Goal: Contribute content: Add original content to the website for others to see

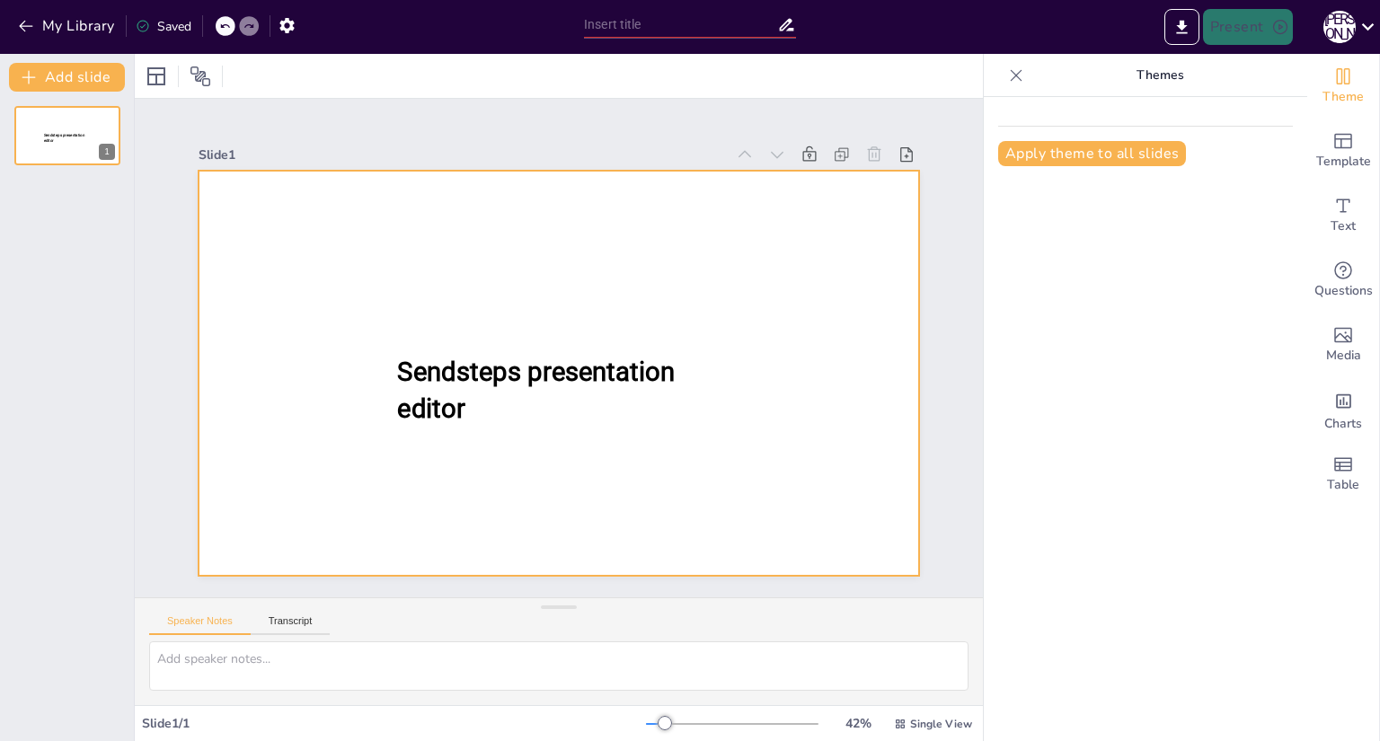
type input "WireMock: Основы и Применение в Тестировании"
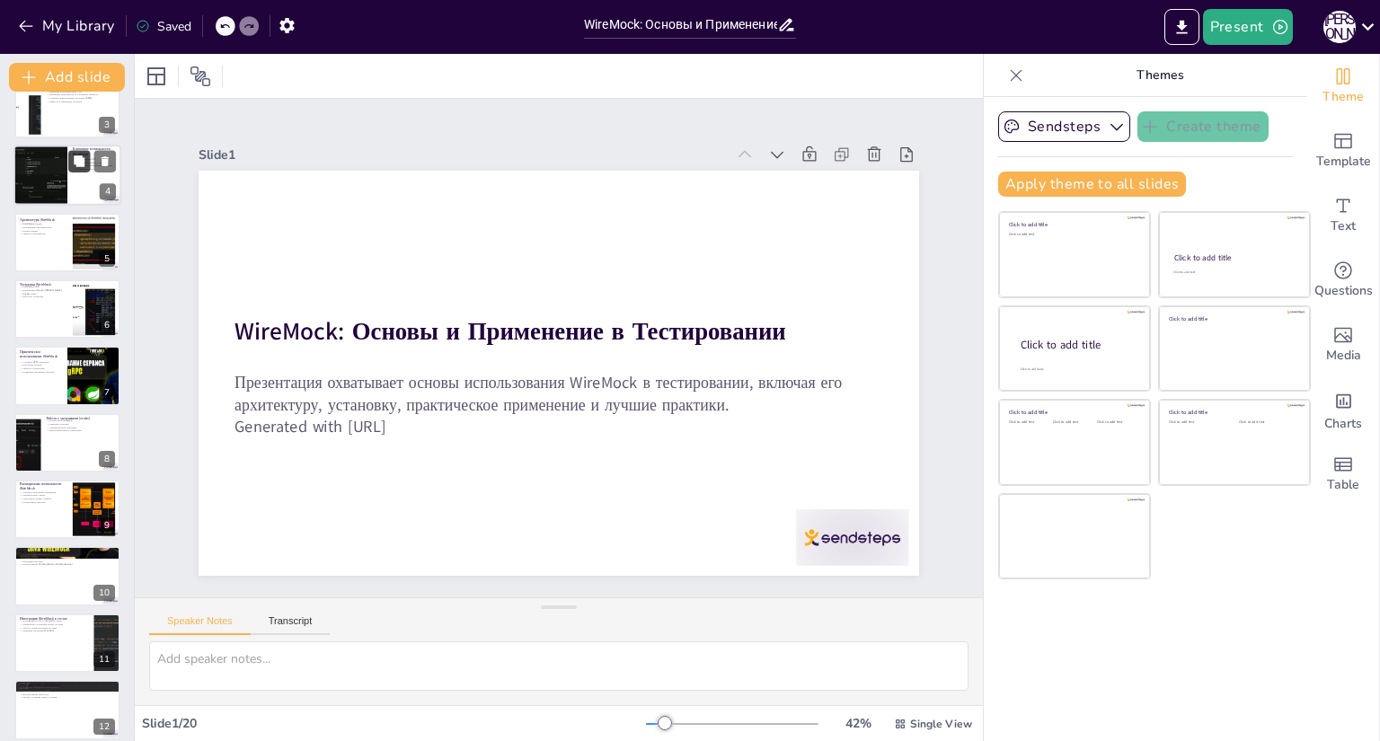
scroll to position [164, 0]
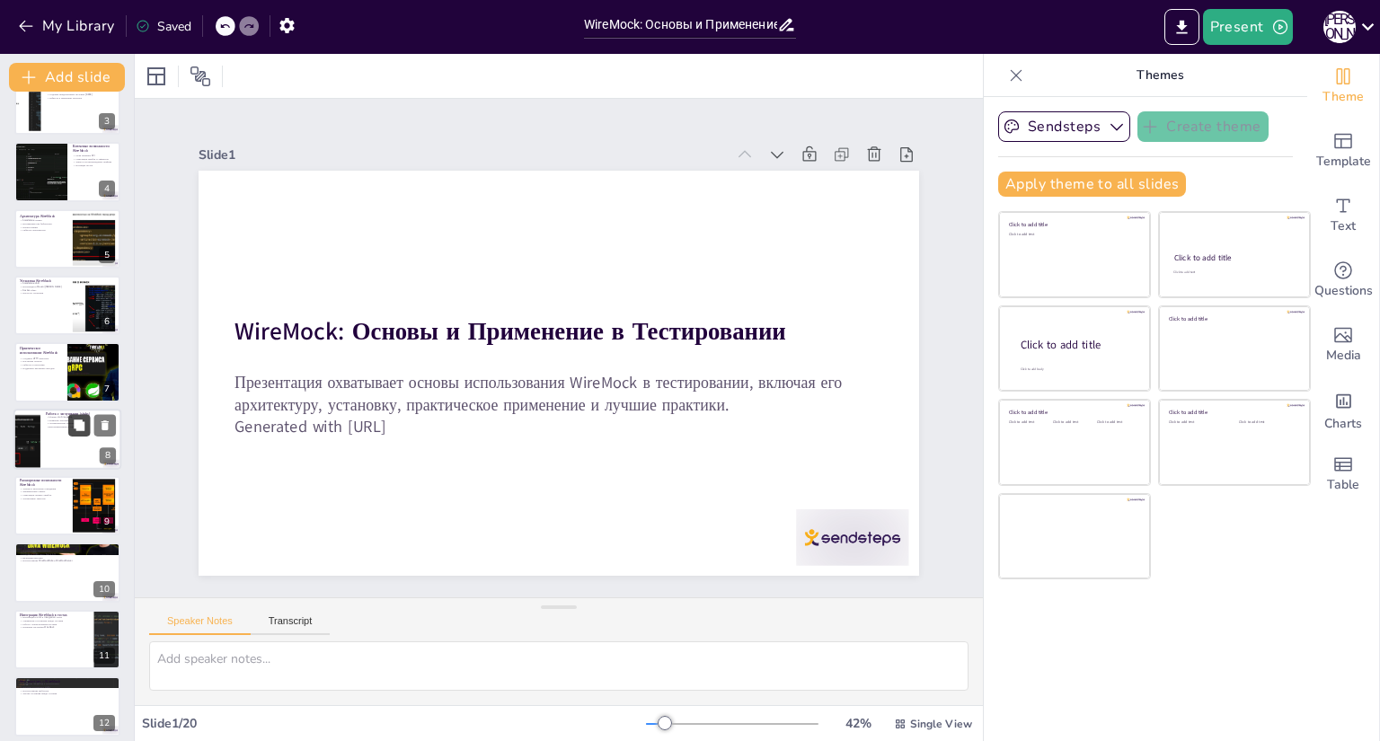
checkbox input "true"
click at [78, 415] on button at bounding box center [79, 425] width 22 height 22
type textarea "Формат stub mapping в JSON позволяет тестировщикам легко создавать и управлять …"
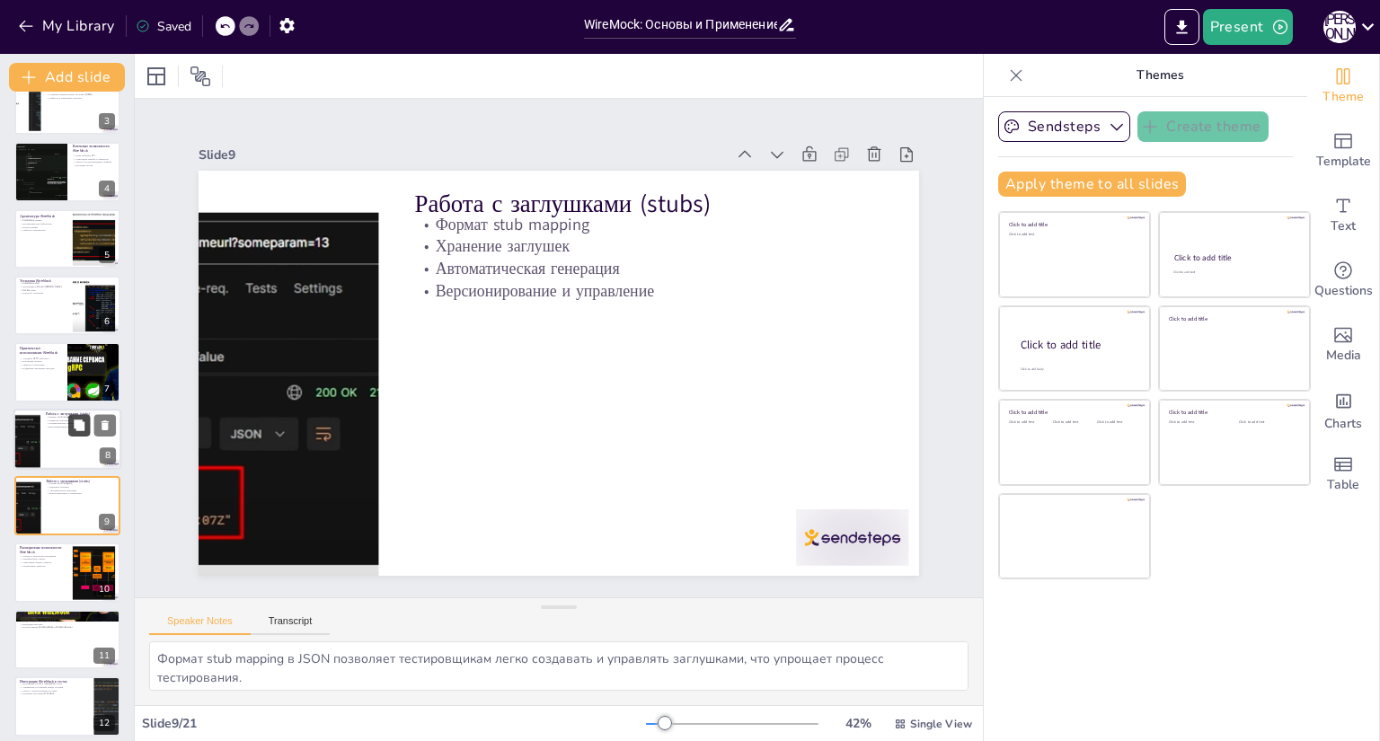
scroll to position [253, 0]
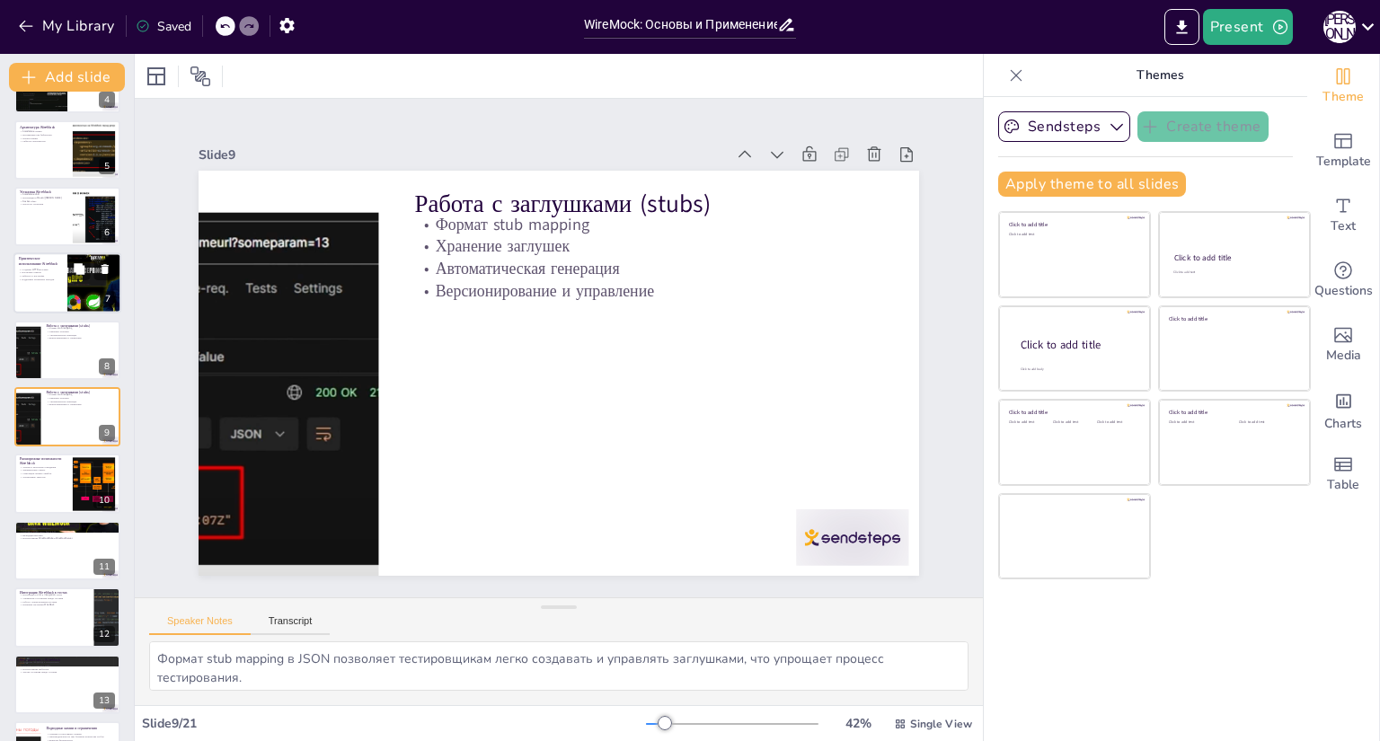
checkbox input "true"
click at [61, 279] on p "Поддержка различных методов" at bounding box center [40, 280] width 43 height 4
type textarea "Создание HTTP-заглушек позволяет тестировщикам имитировать взаимодействия с API…"
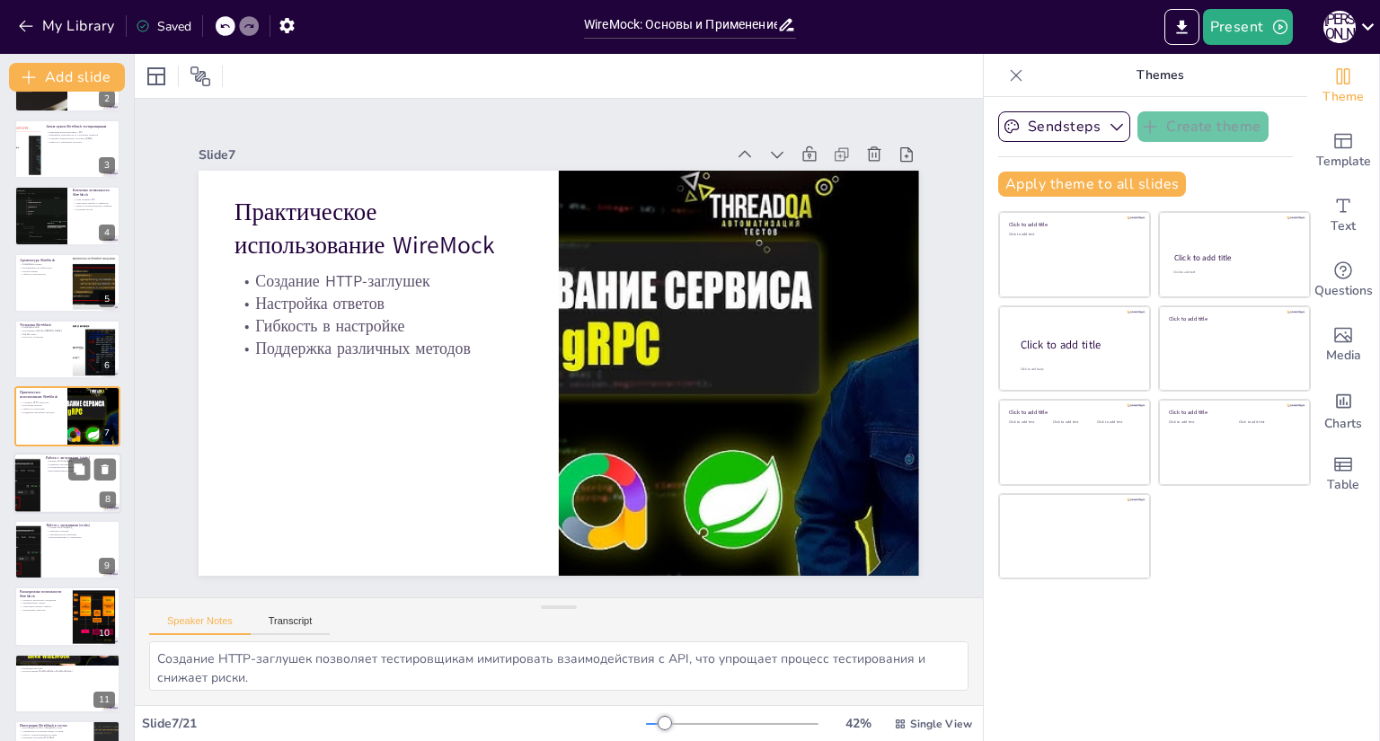
scroll to position [406, 0]
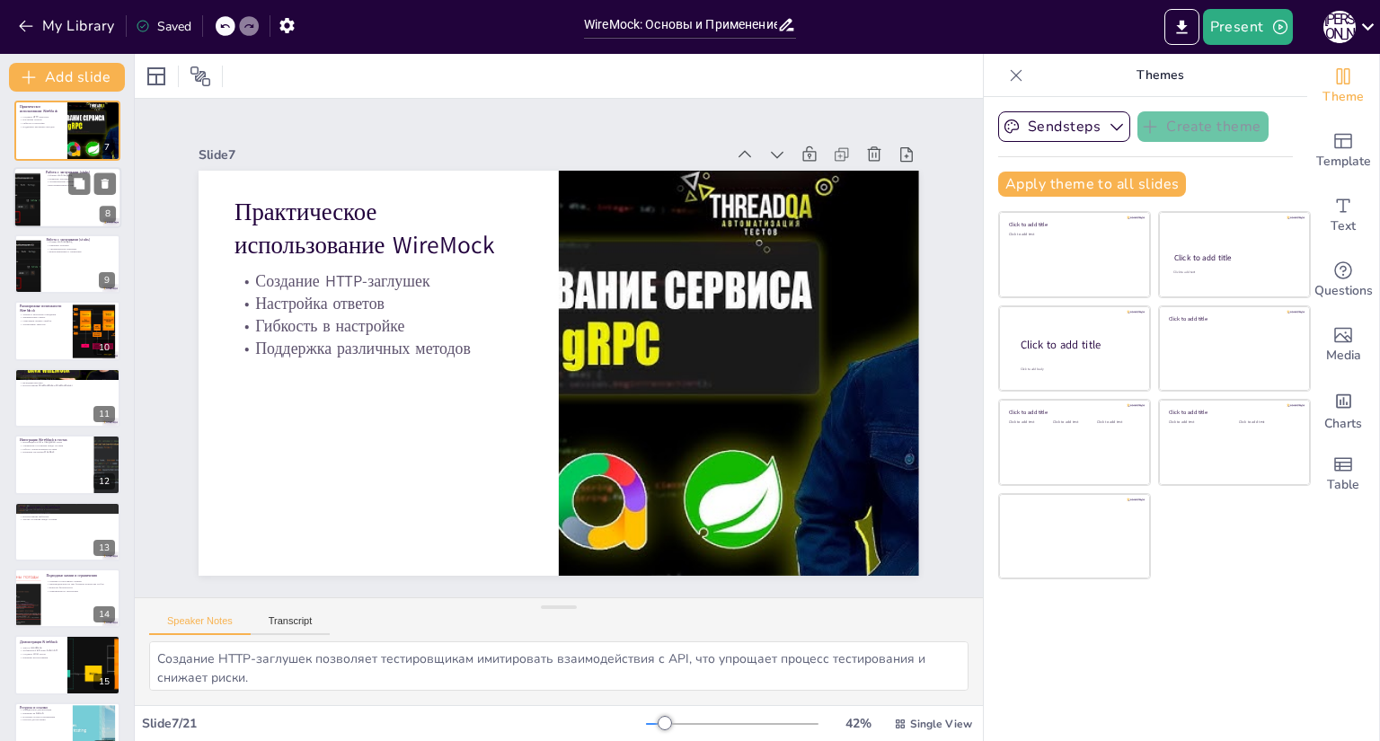
checkbox input "true"
click at [62, 484] on div at bounding box center [67, 464] width 108 height 61
type textarea "Интеграция WireMock в unit и integration тесты позволяет тестировщикам использо…"
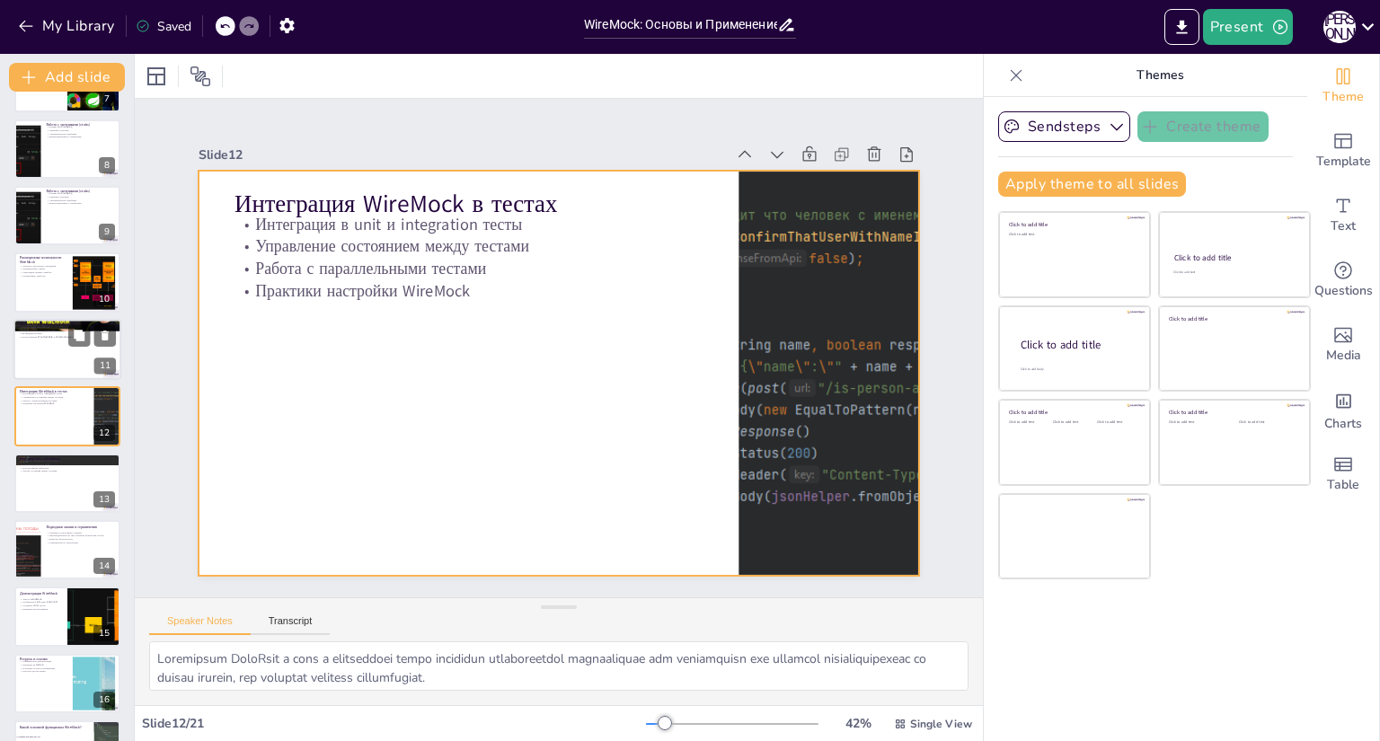
checkbox input "true"
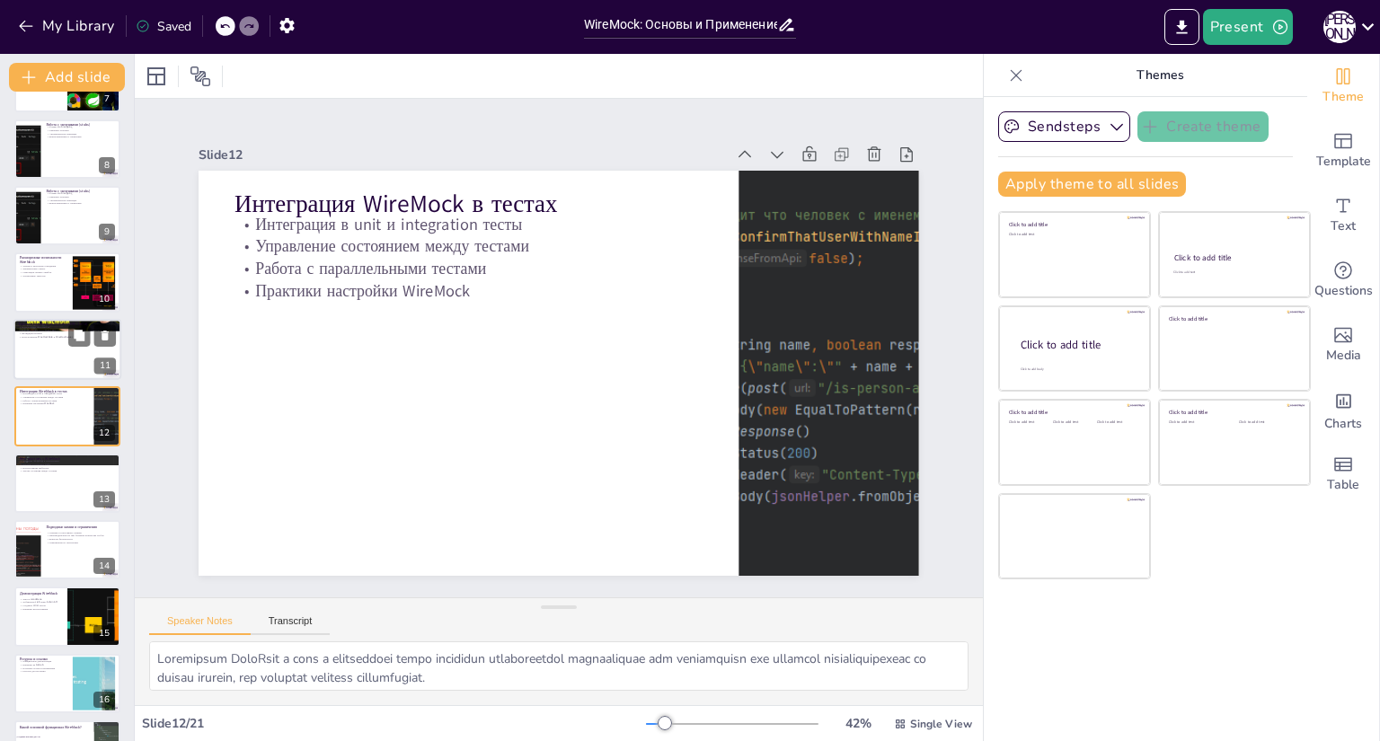
click at [73, 350] on div at bounding box center [67, 349] width 108 height 61
type textarea "Подключение зависимости WireMock в проект позволяет легко интегрировать его фун…"
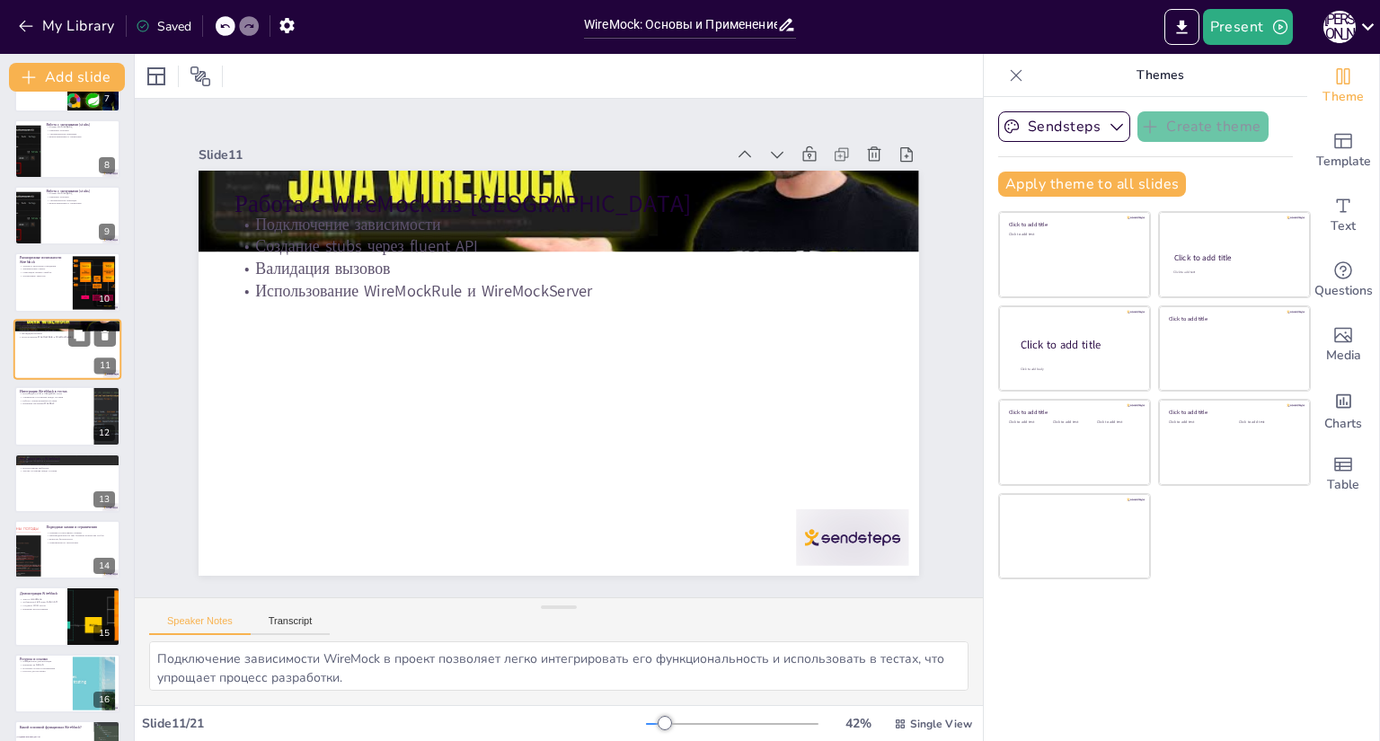
scroll to position [387, 0]
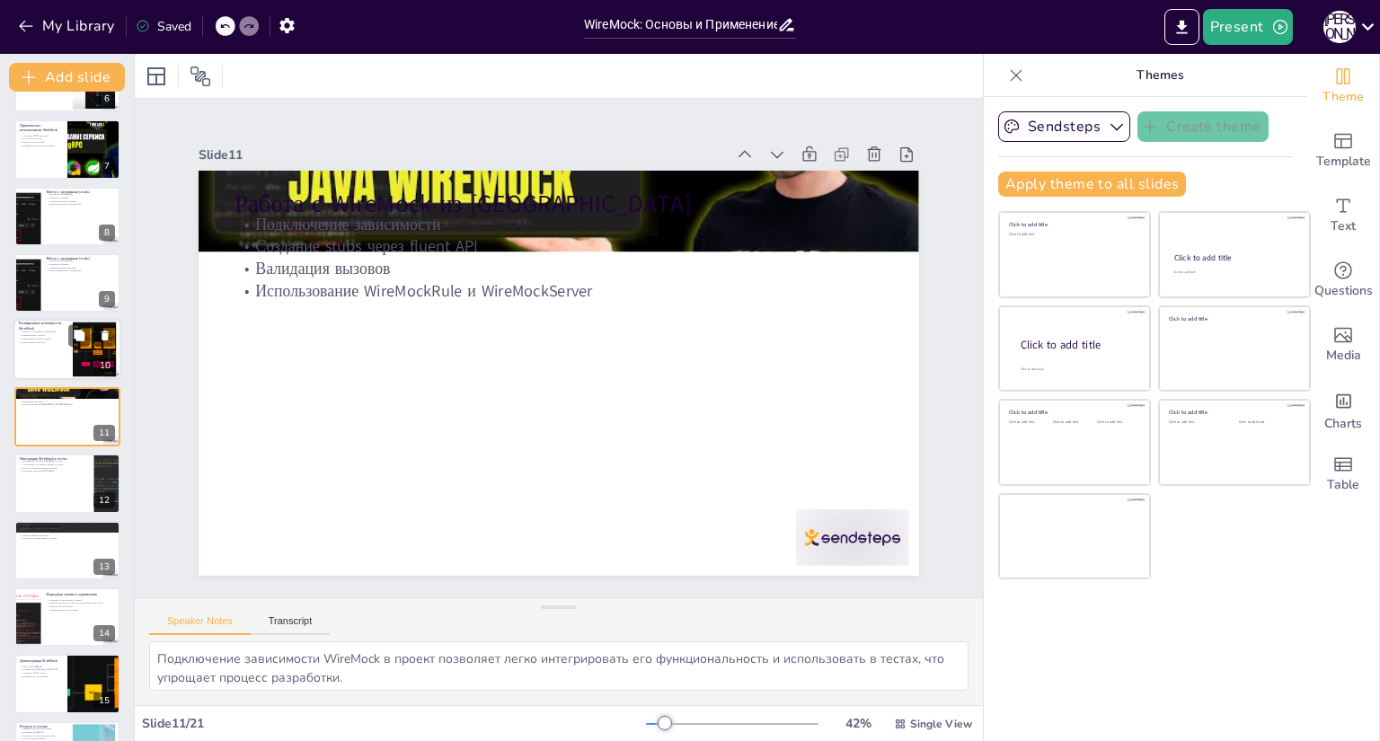
checkbox input "true"
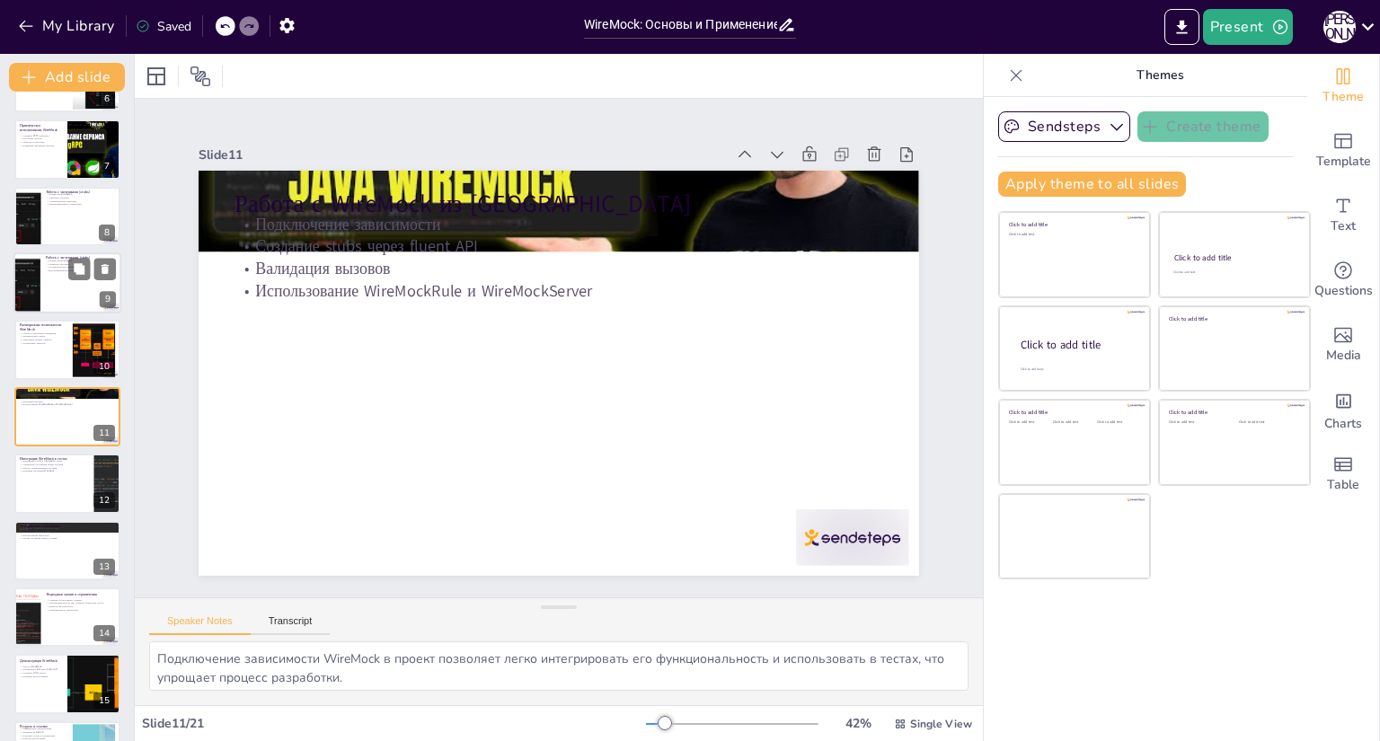
checkbox input "true"
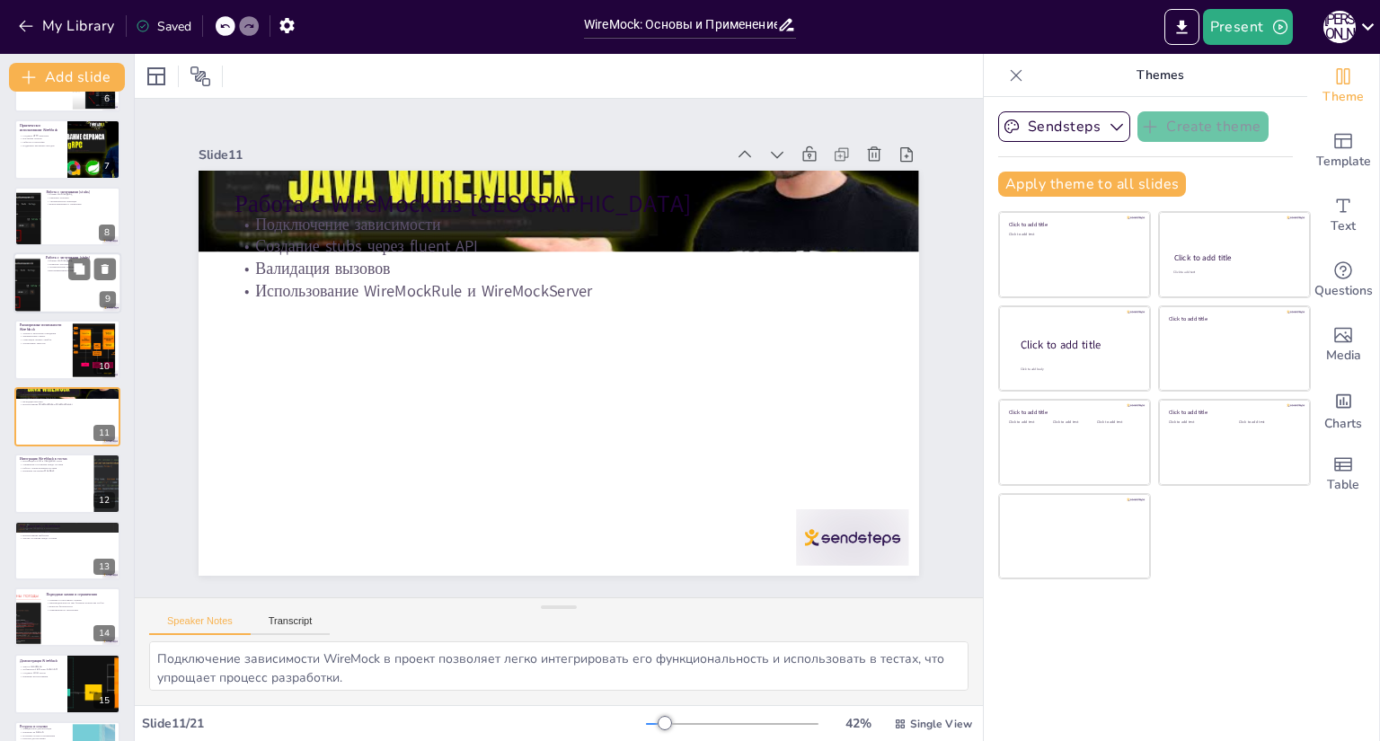
checkbox input "true"
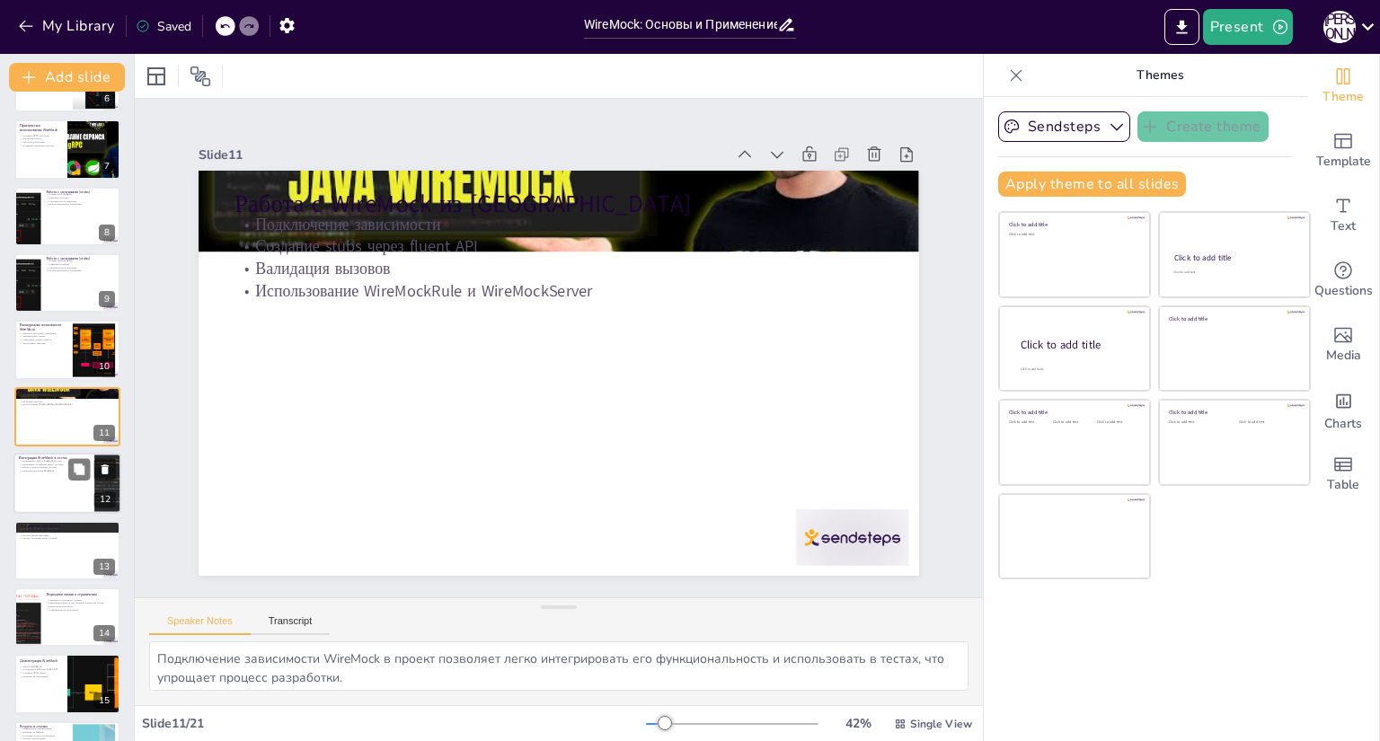
checkbox input "true"
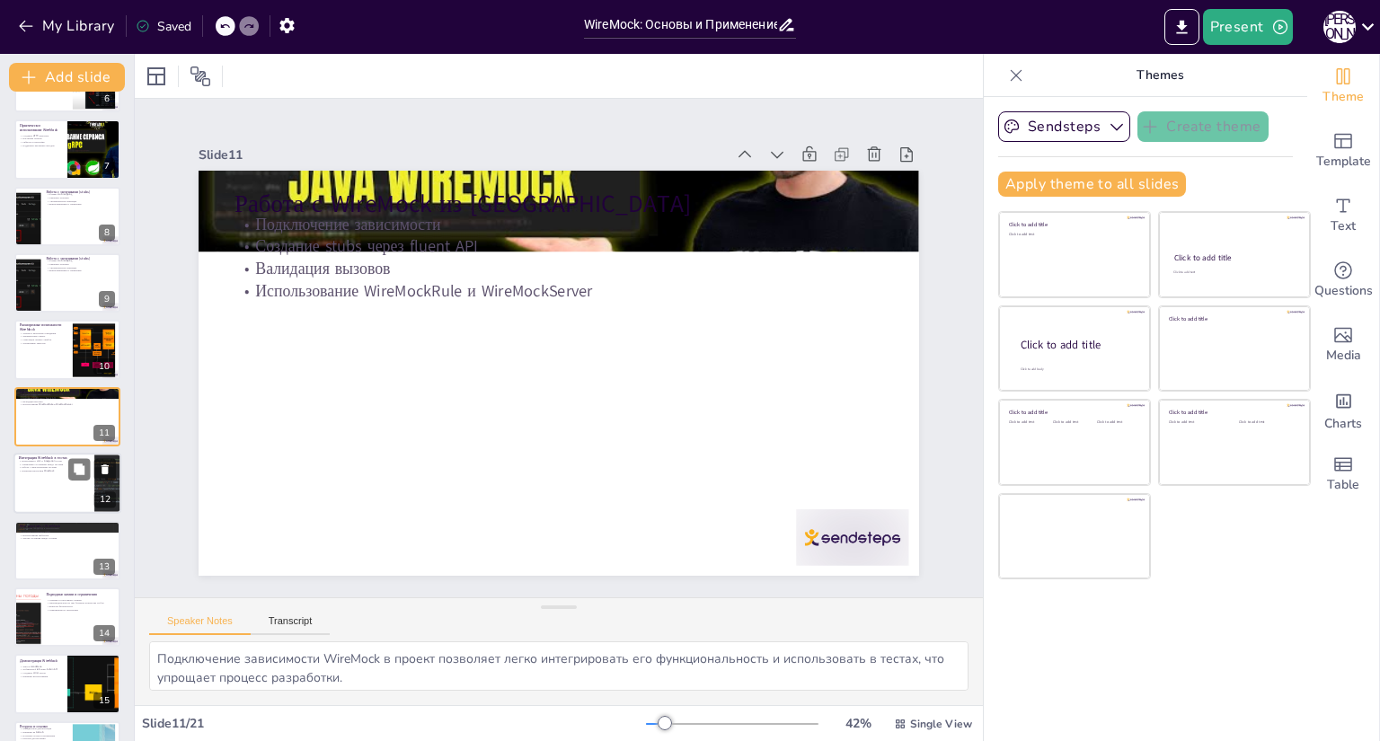
checkbox input "true"
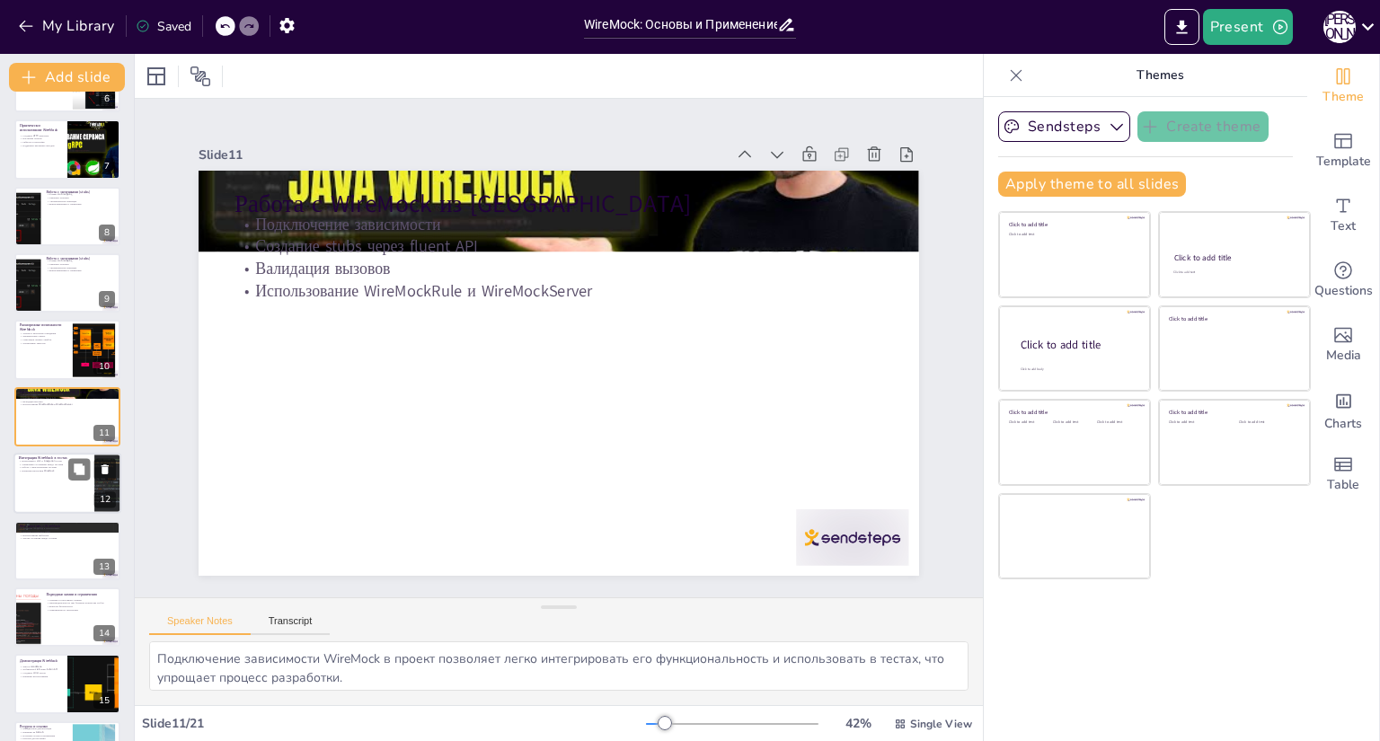
checkbox input "true"
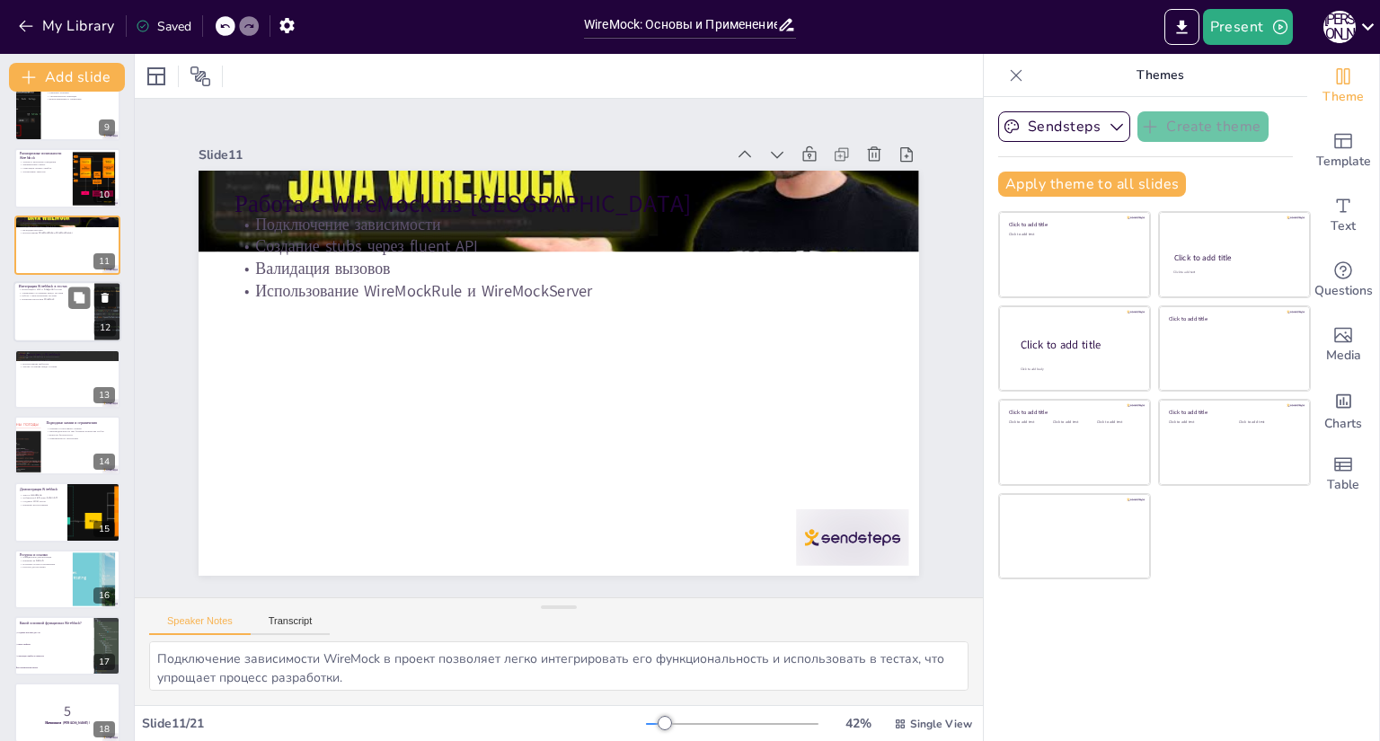
checkbox input "true"
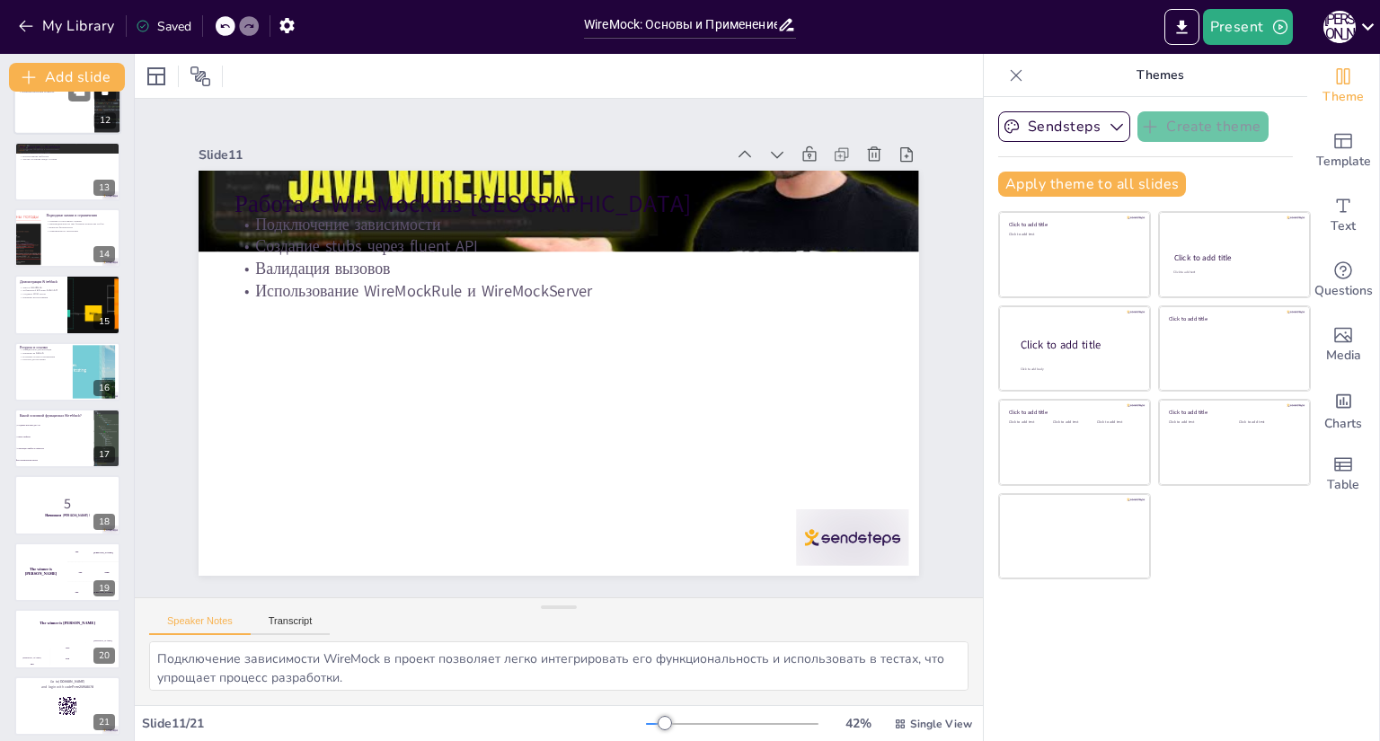
checkbox input "true"
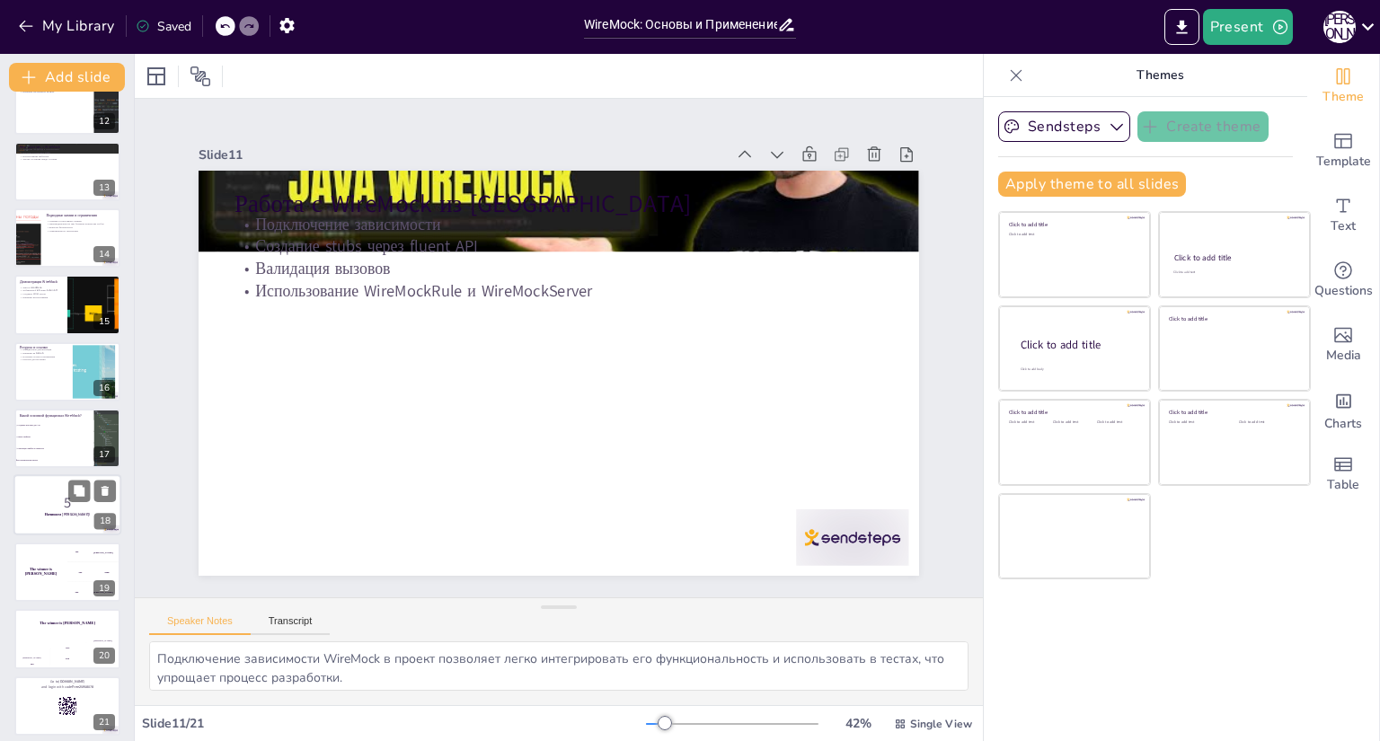
checkbox input "true"
click at [44, 502] on p "5" at bounding box center [67, 503] width 97 height 20
checkbox input "true"
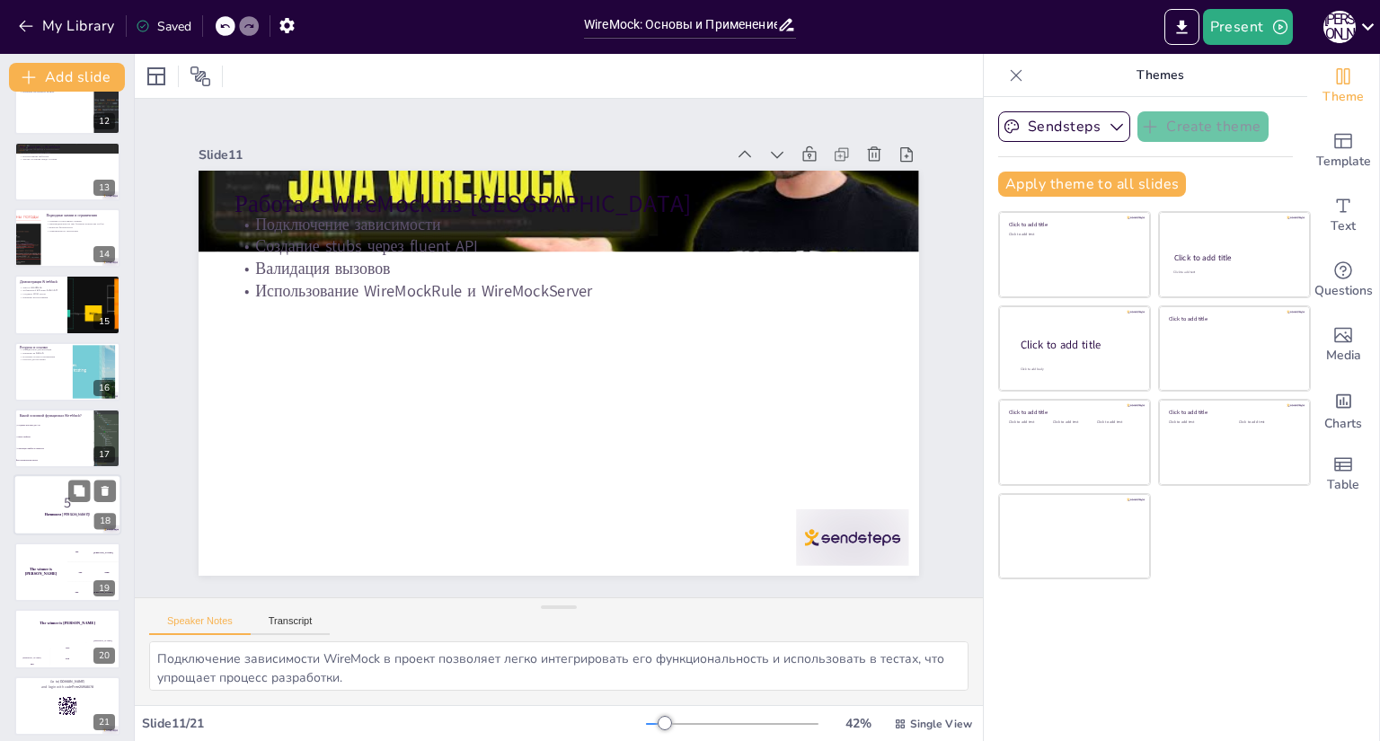
checkbox input "true"
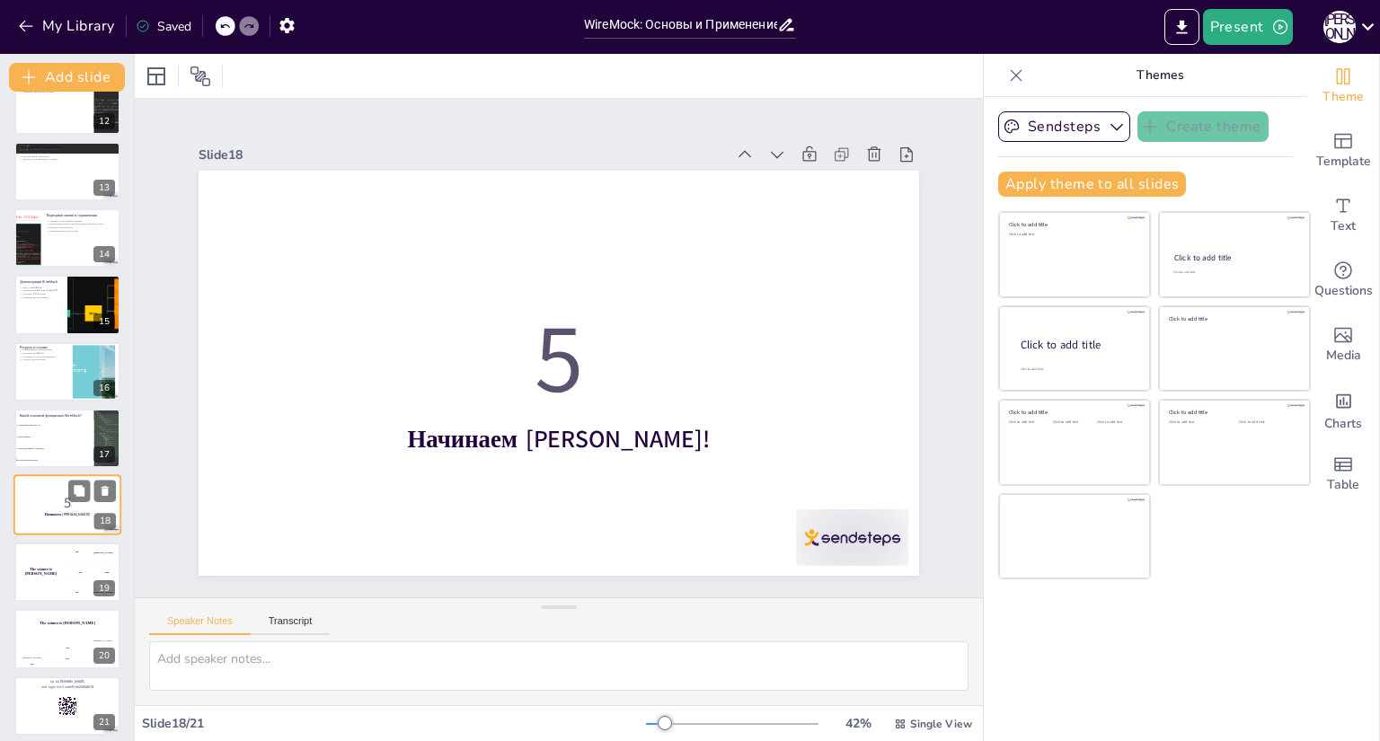
scroll to position [775, 0]
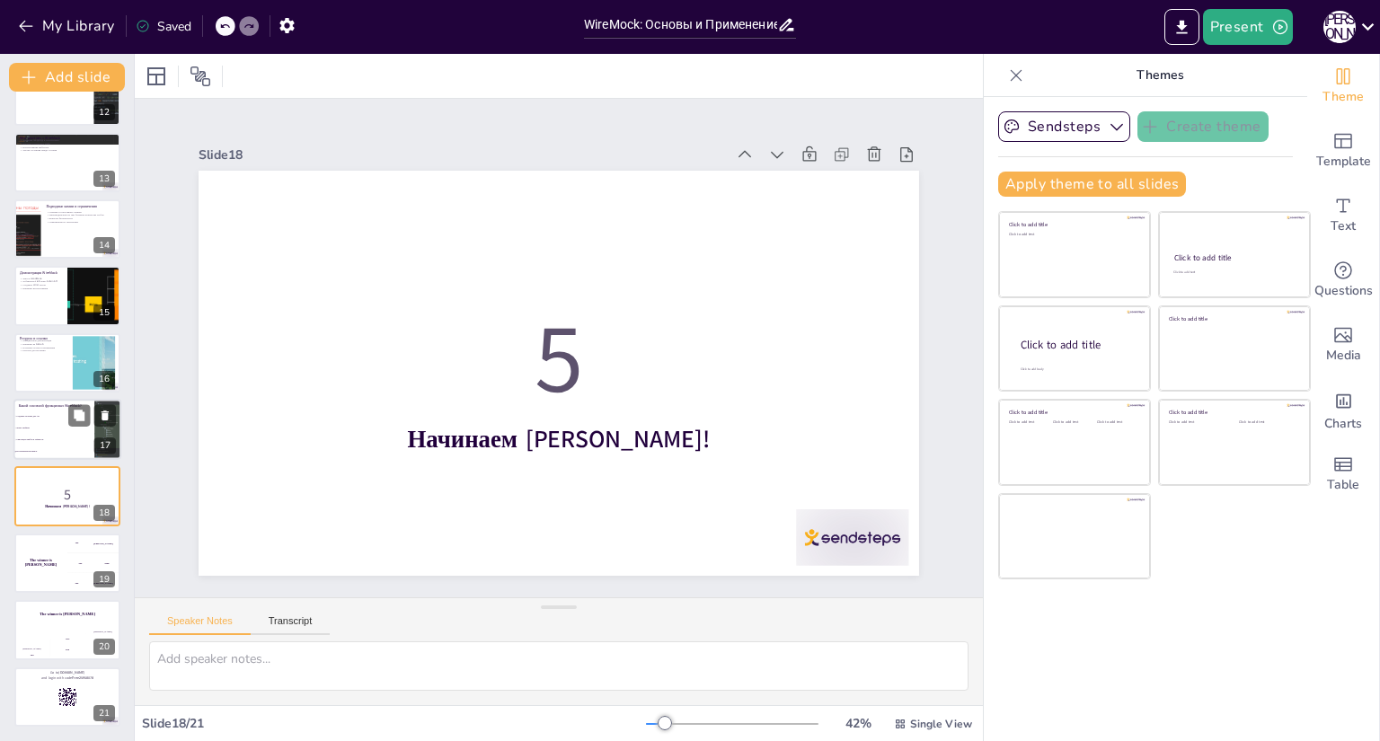
checkbox input "true"
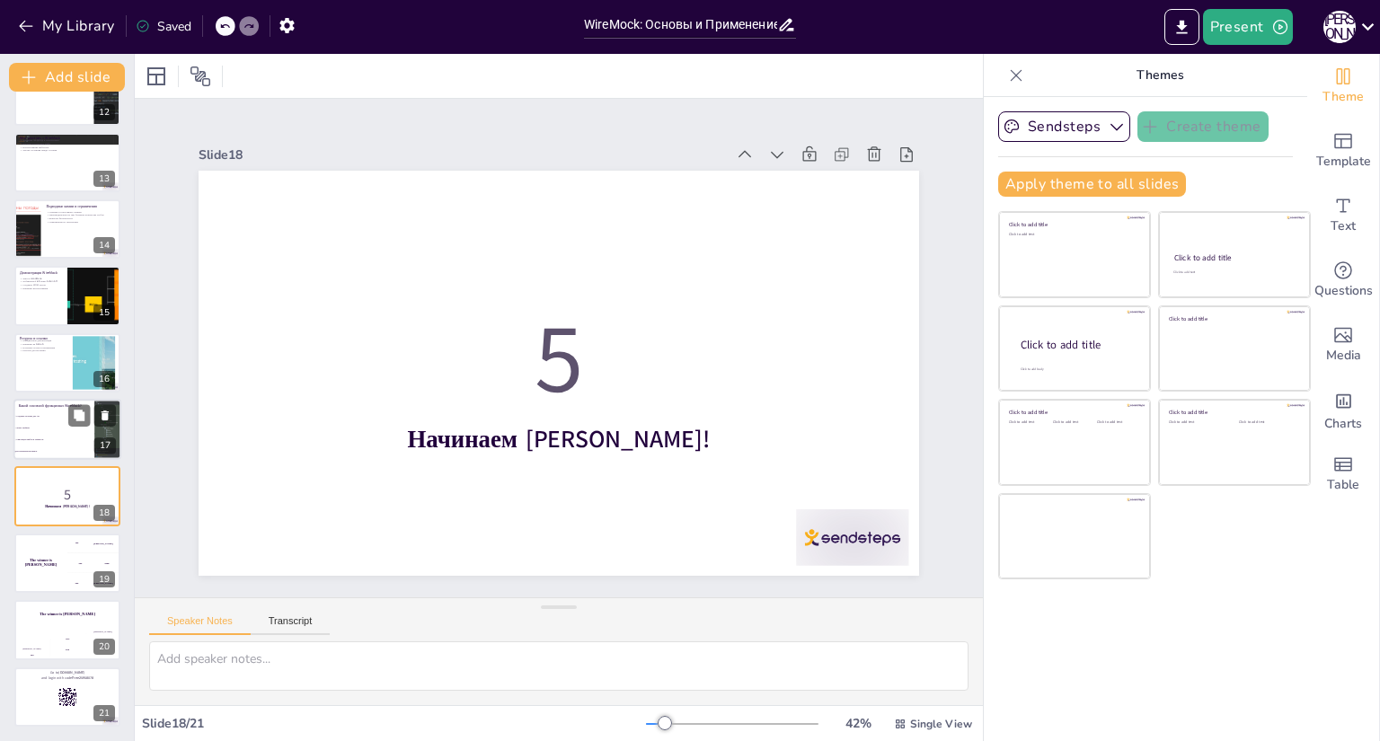
checkbox input "true"
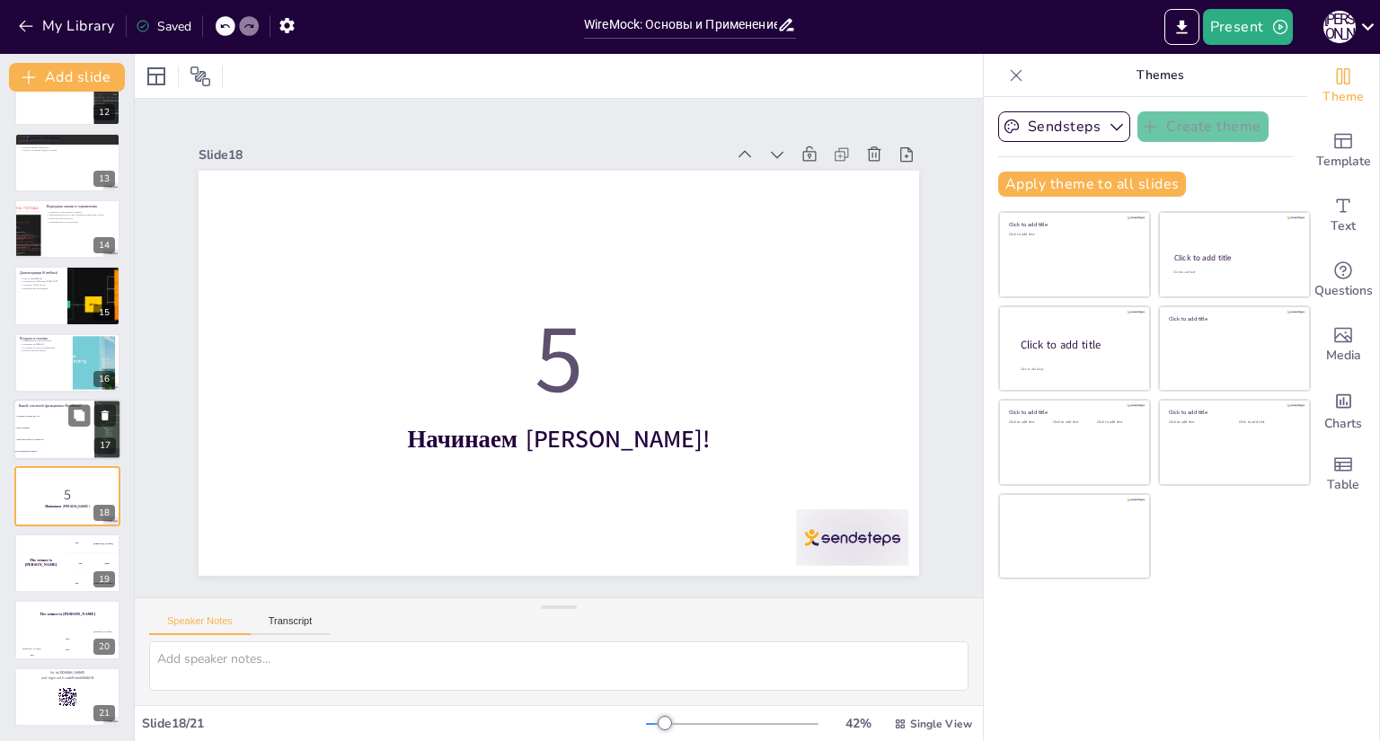
checkbox input "true"
click at [40, 414] on li "Создание заглушек для API" at bounding box center [53, 417] width 81 height 12
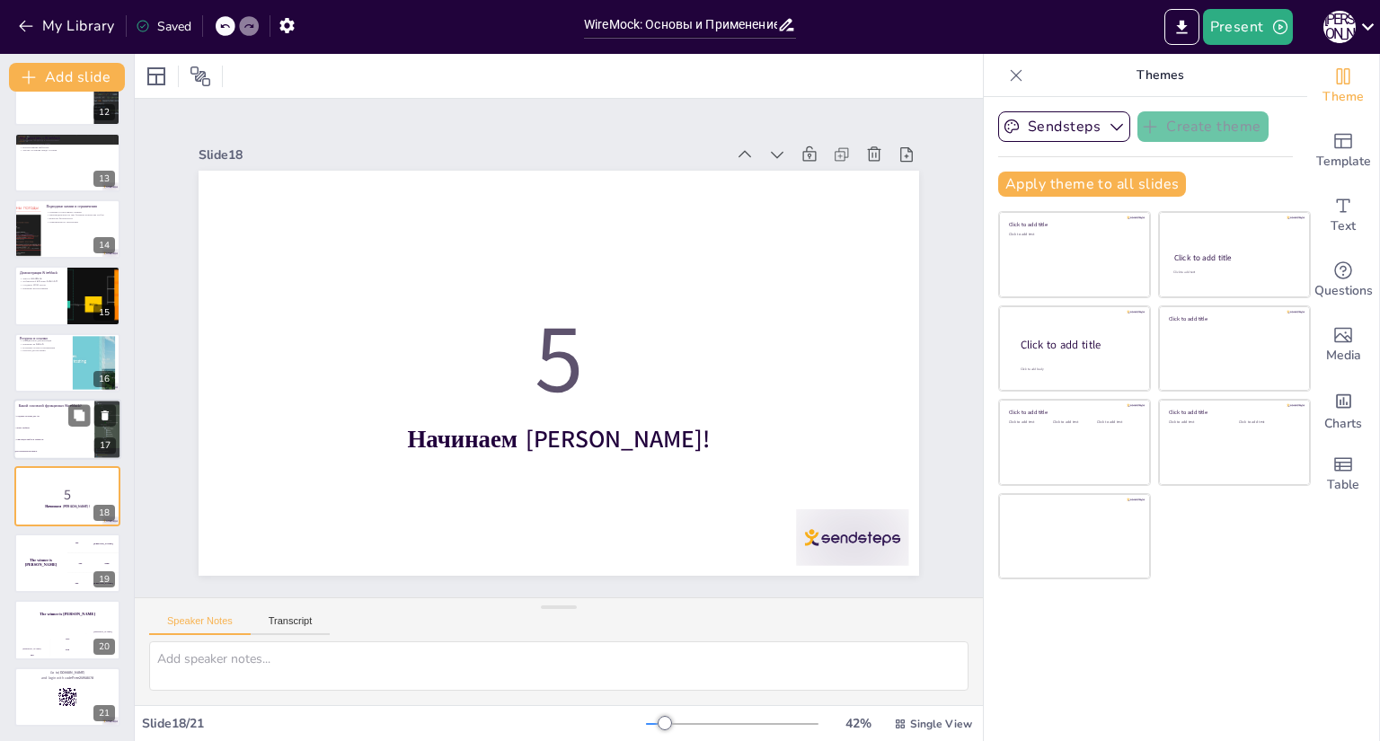
type textarea "Правильный ответ — "Все вышеперечисленное". WireMock предоставляет множество во…"
checkbox input "true"
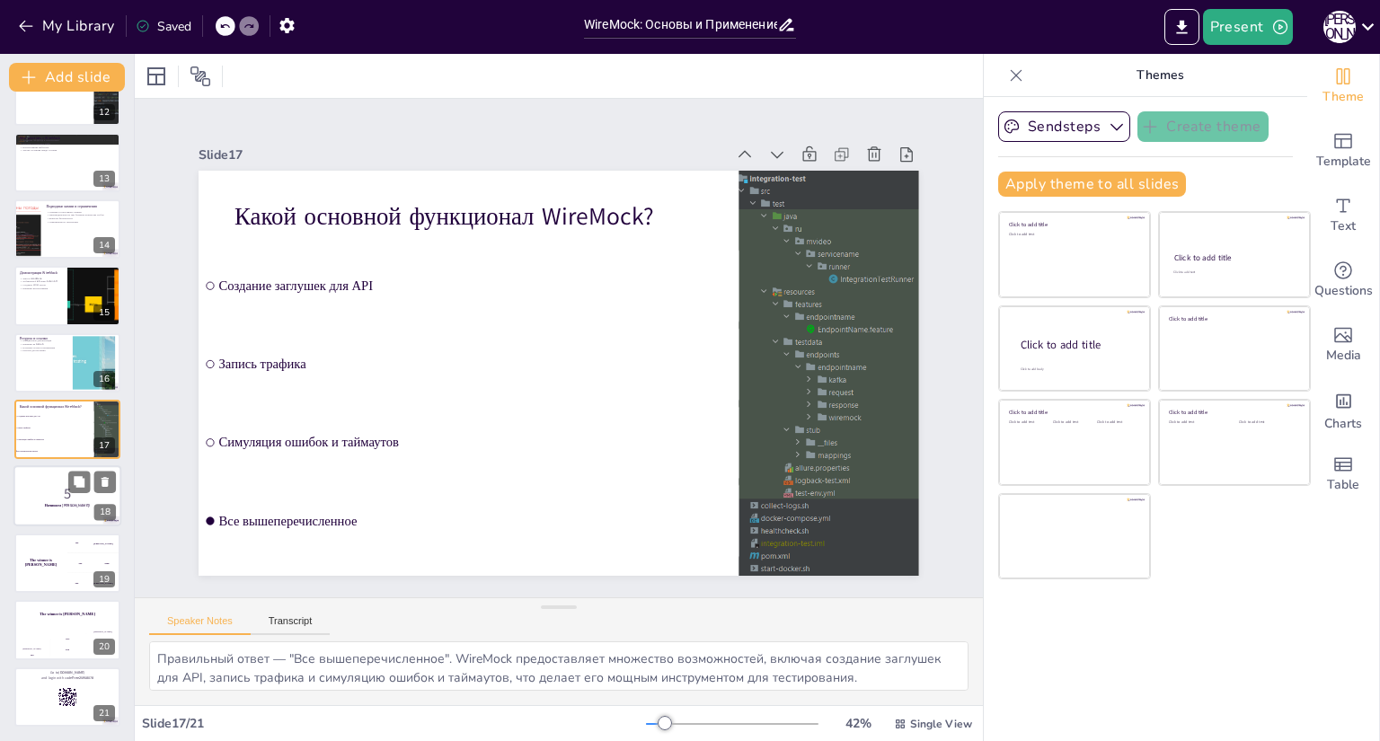
checkbox input "true"
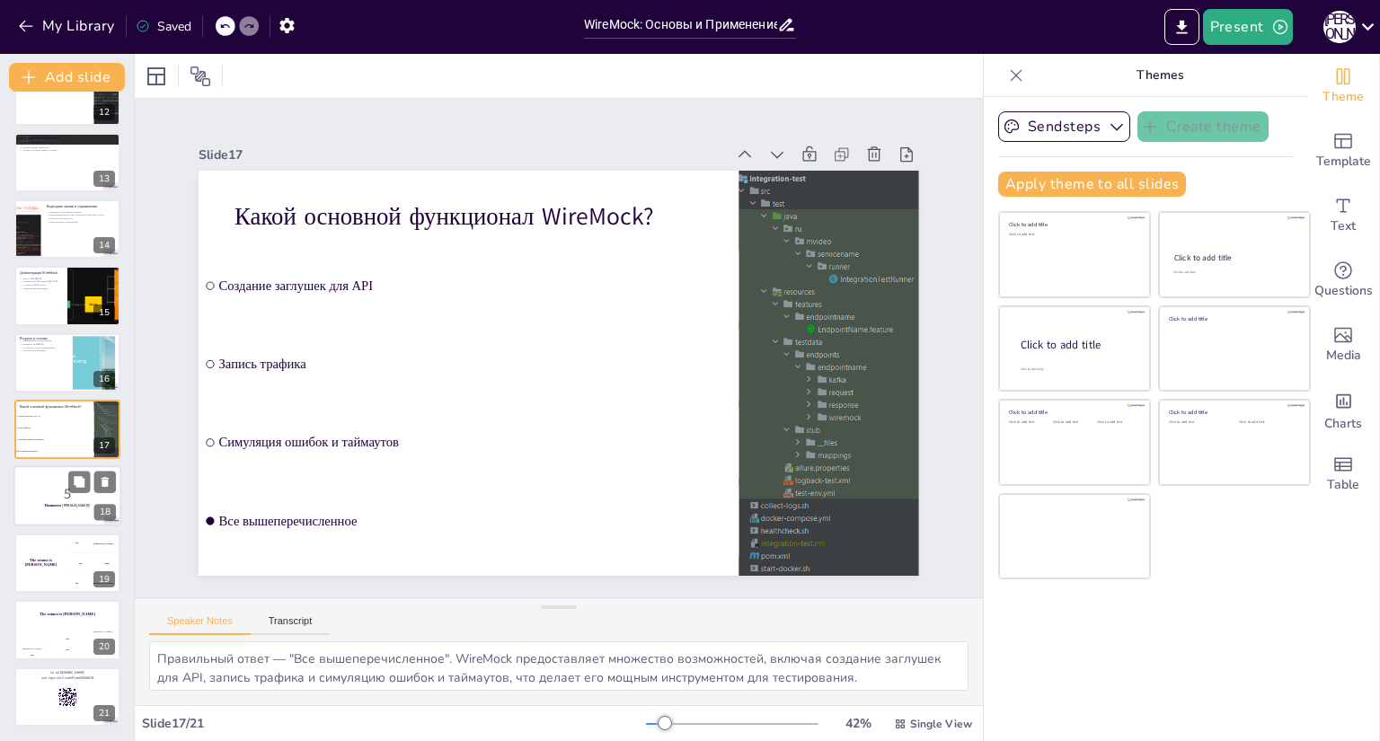
checkbox input "true"
click at [37, 496] on p "5" at bounding box center [67, 494] width 97 height 20
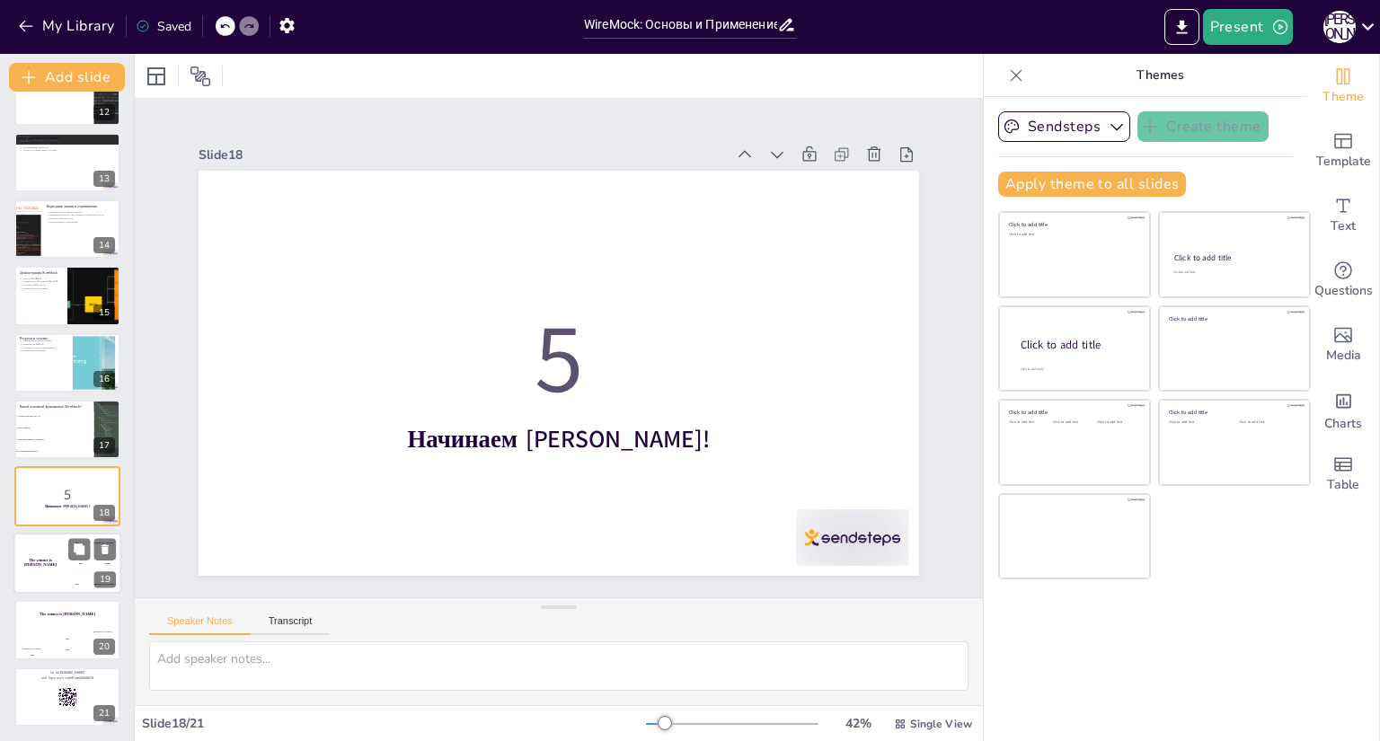
click at [47, 544] on div "The winner is Niels 🏆" at bounding box center [40, 563] width 54 height 61
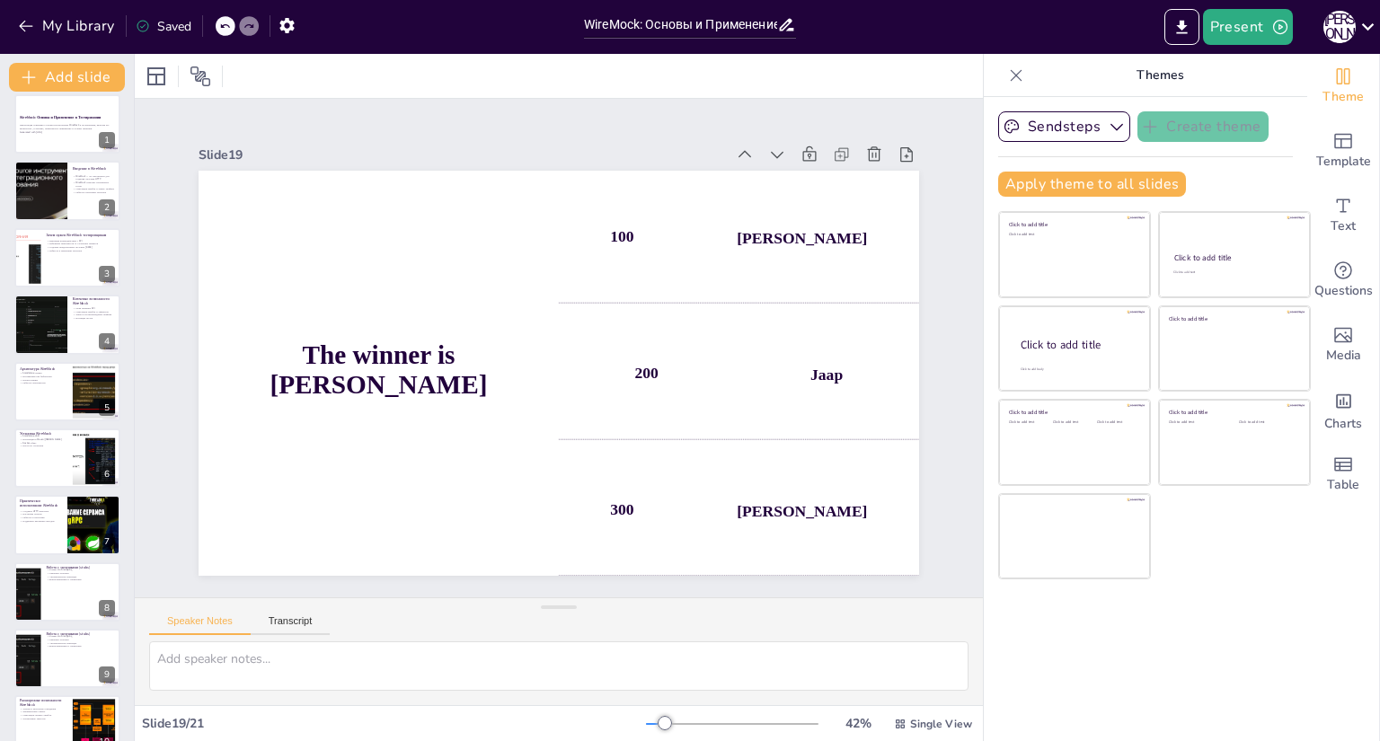
scroll to position [0, 0]
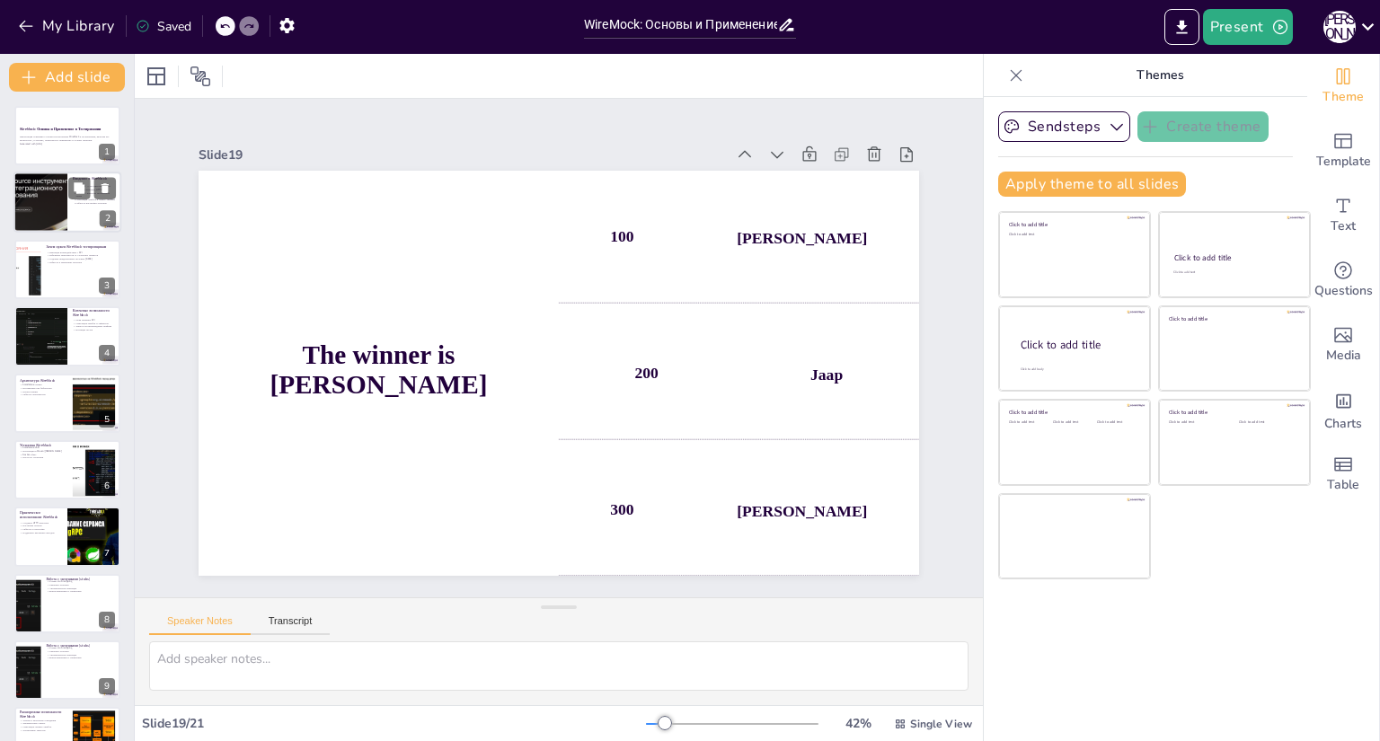
checkbox input "true"
click at [53, 214] on div at bounding box center [40, 203] width 109 height 61
type textarea "WireMock является мощным инструментом, который позволяет тестировщикам создават…"
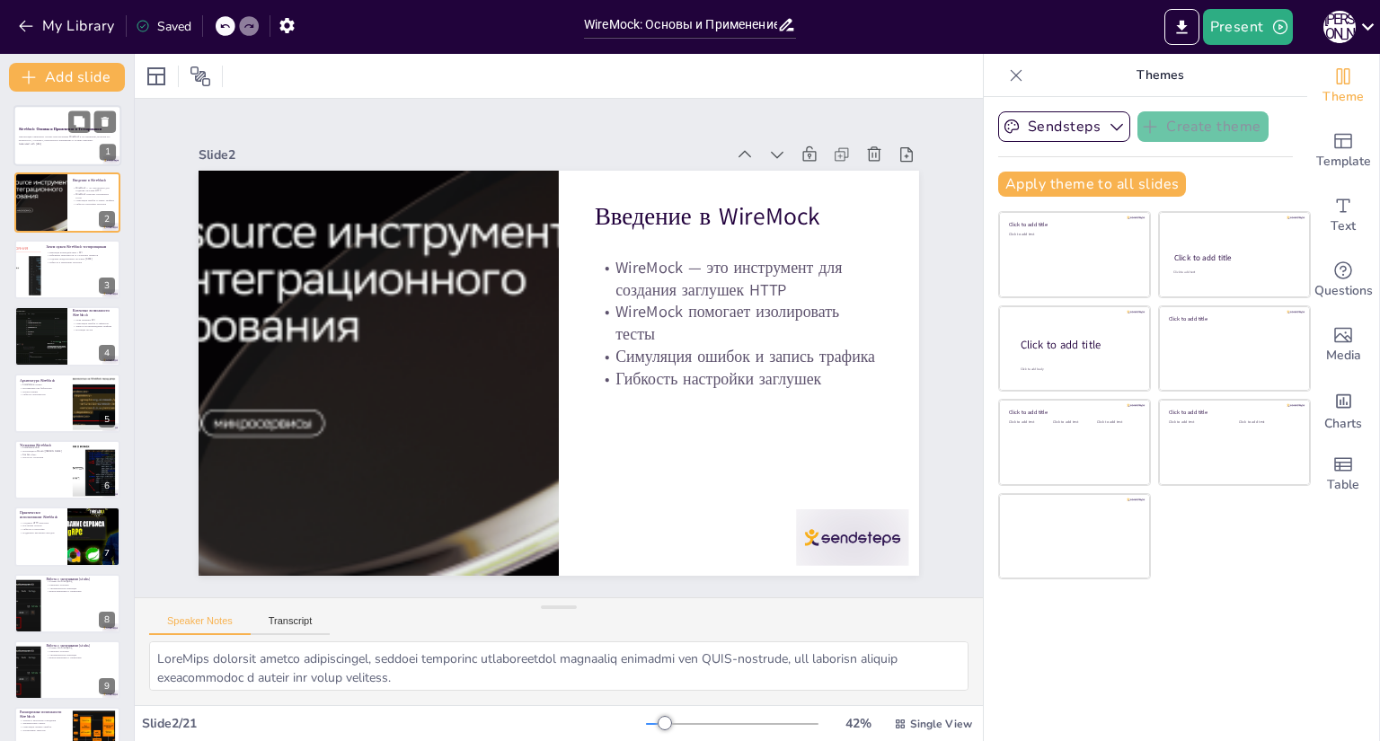
checkbox input "true"
click at [49, 118] on div at bounding box center [67, 135] width 108 height 61
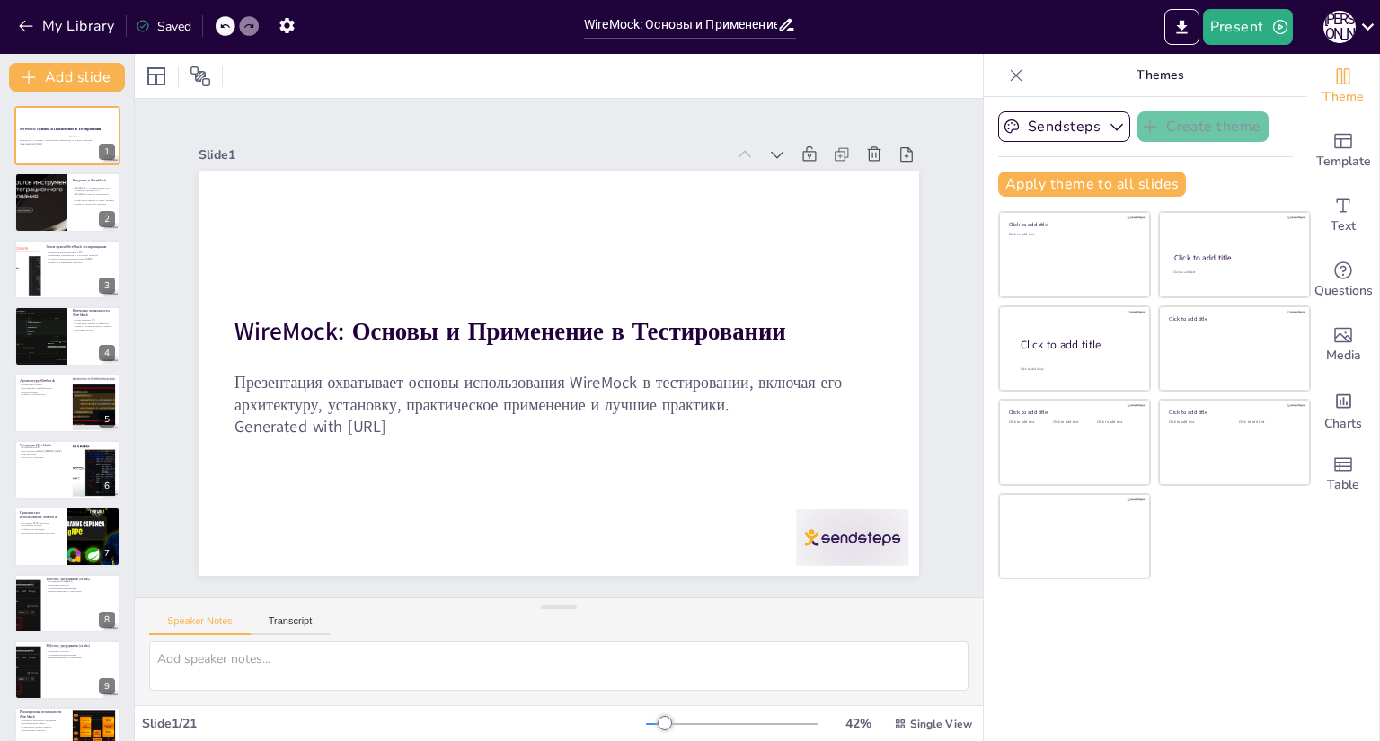
checkbox input "true"
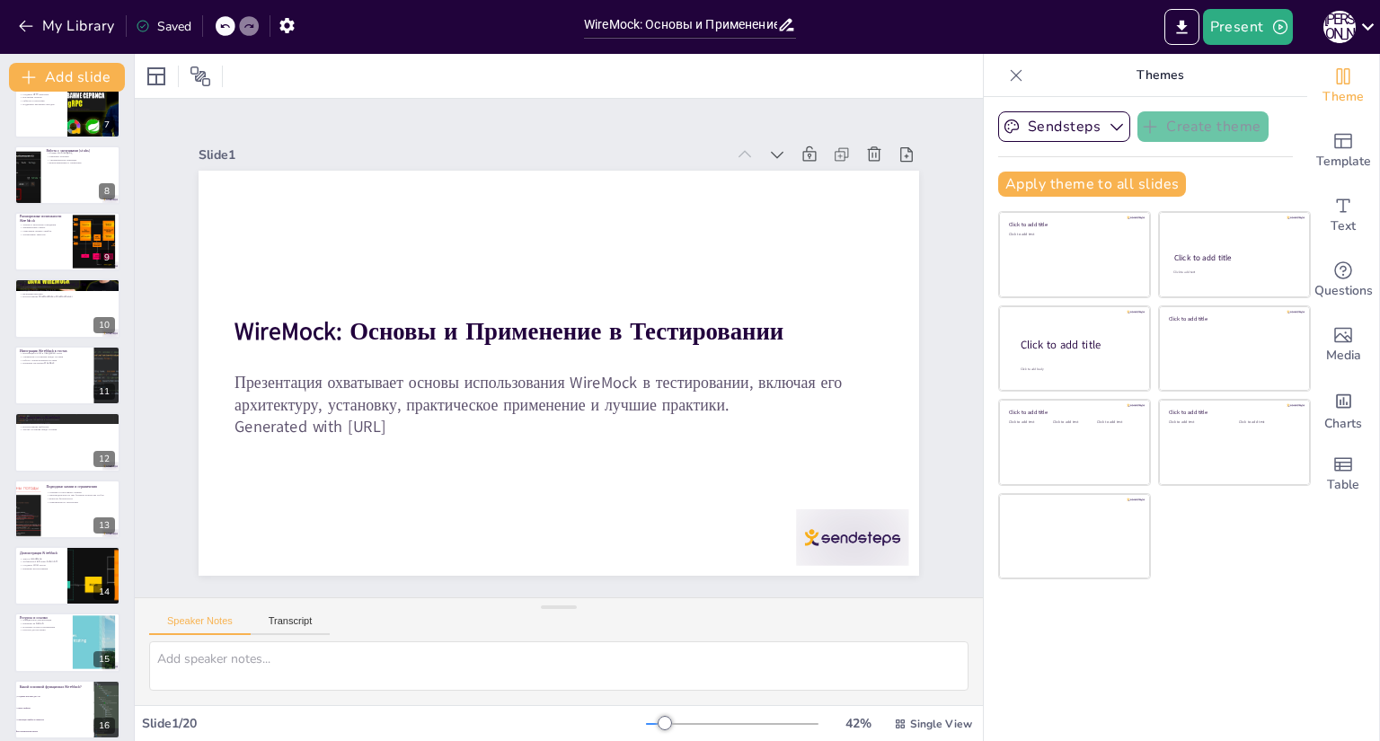
scroll to position [708, 0]
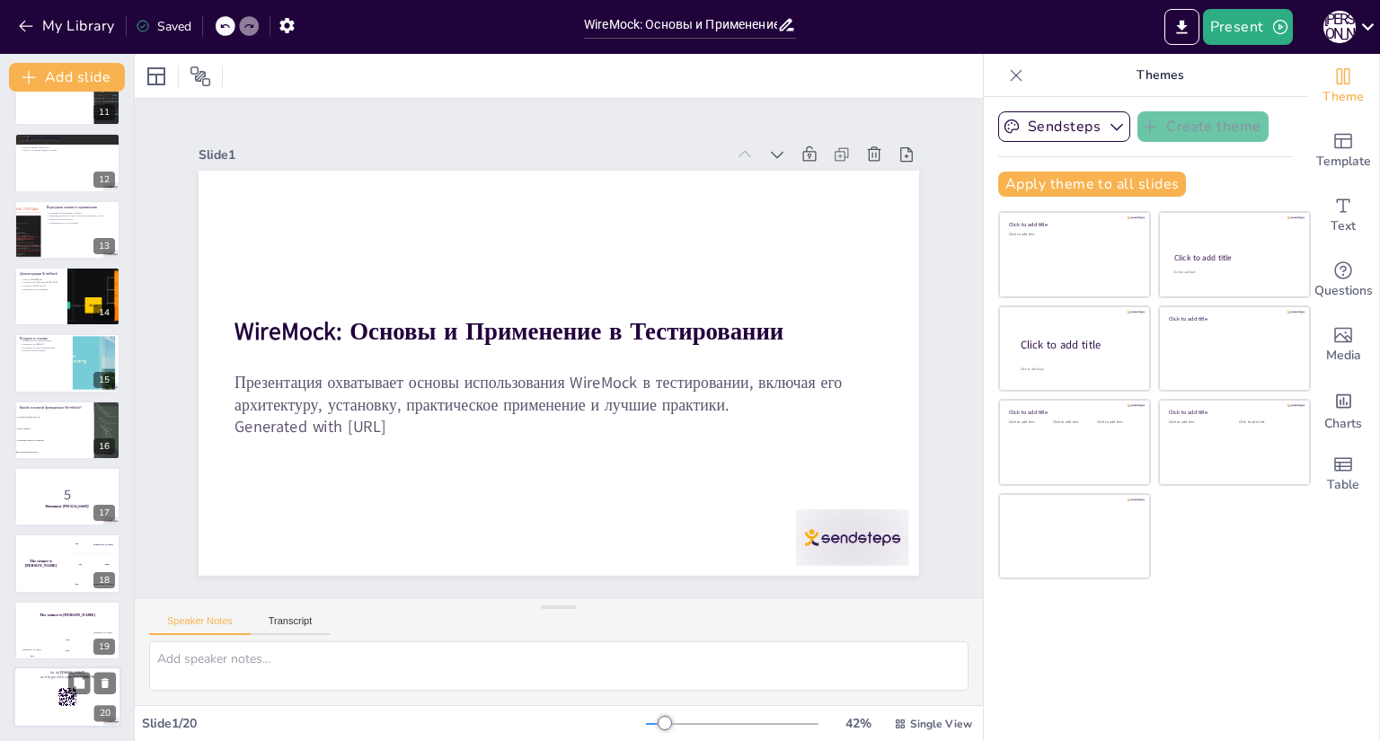
click at [69, 715] on div at bounding box center [67, 697] width 108 height 61
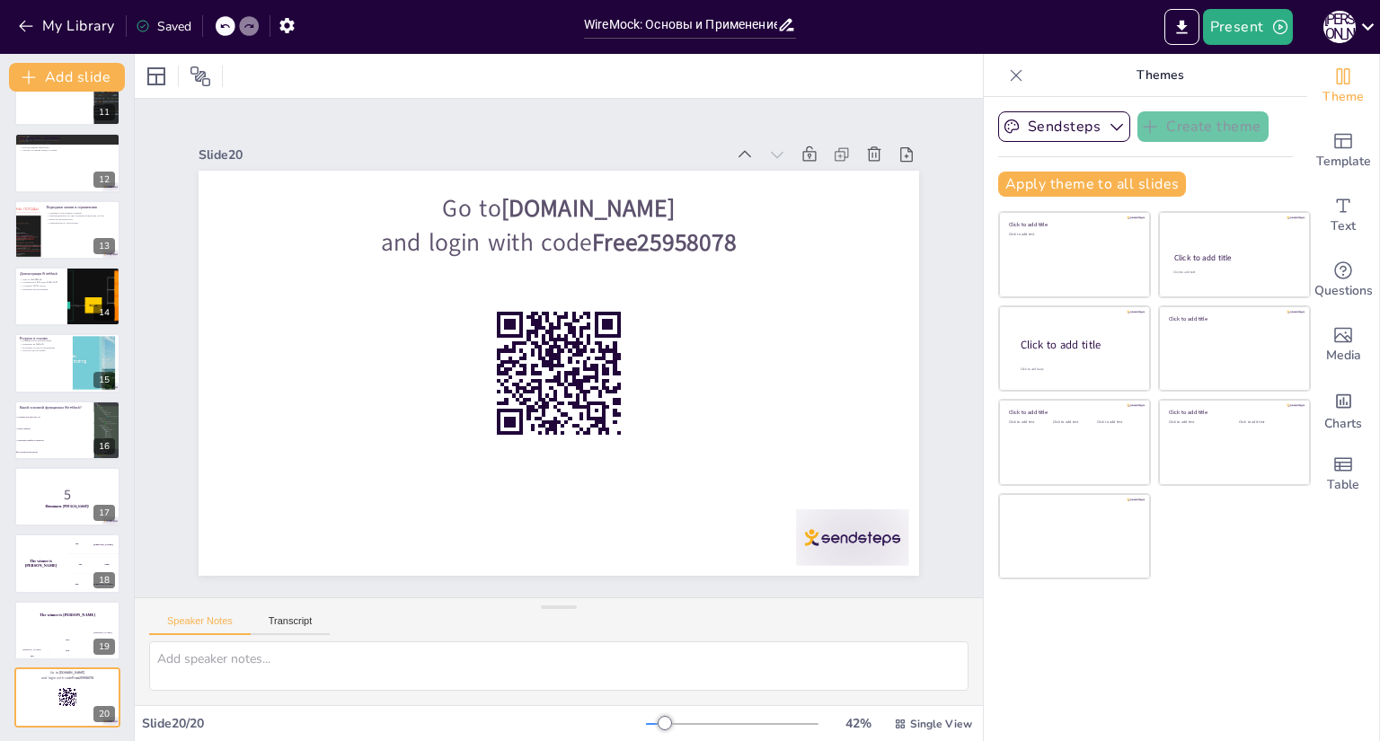
checkbox input "true"
